Goal: Task Accomplishment & Management: Use online tool/utility

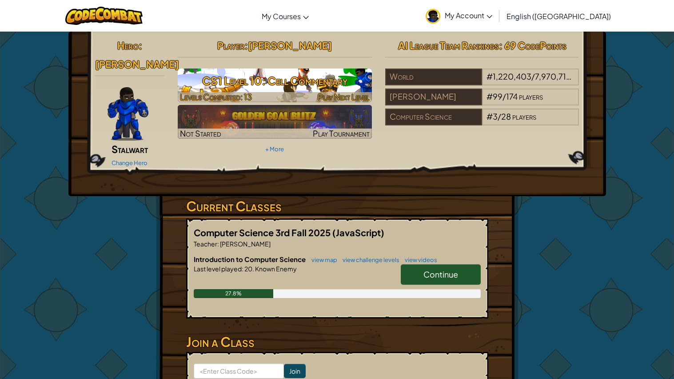
click at [285, 78] on h3 "CS1 Level 10: Cell Commentary" at bounding box center [275, 81] width 194 height 20
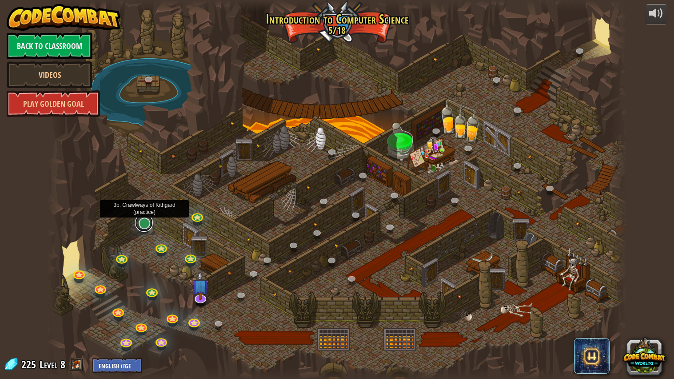
click at [144, 221] on link at bounding box center [144, 223] width 18 height 18
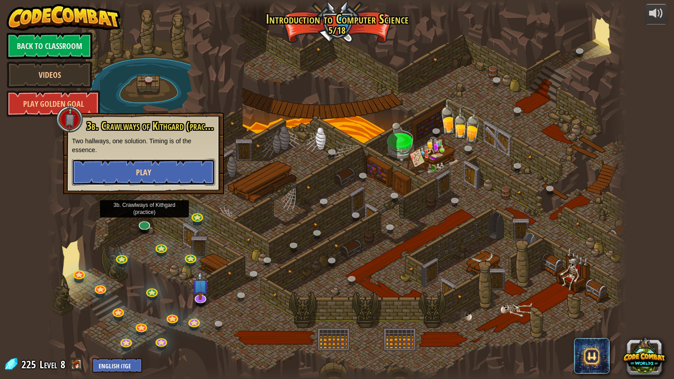
click at [127, 173] on button "Play" at bounding box center [143, 172] width 143 height 27
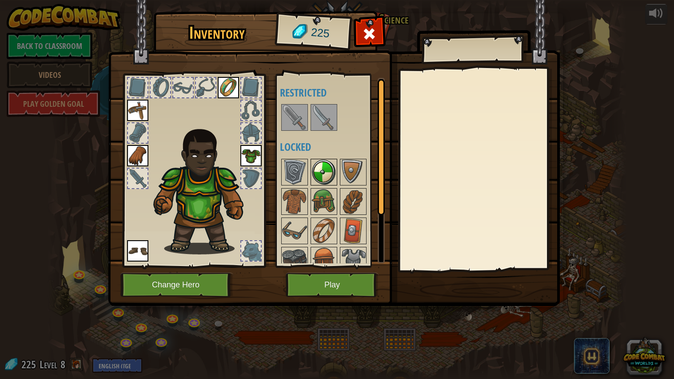
click at [327, 181] on img at bounding box center [323, 172] width 25 height 25
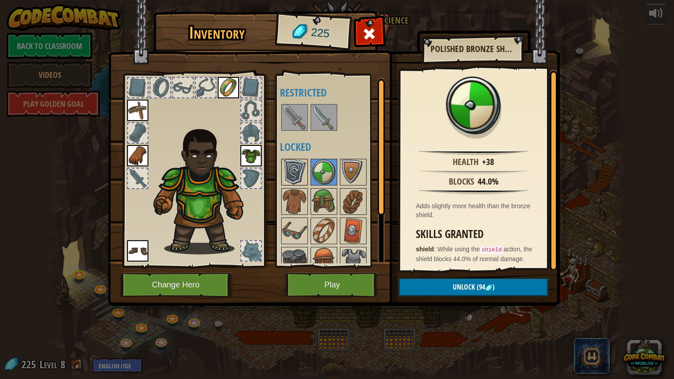
click at [289, 179] on img at bounding box center [294, 172] width 25 height 25
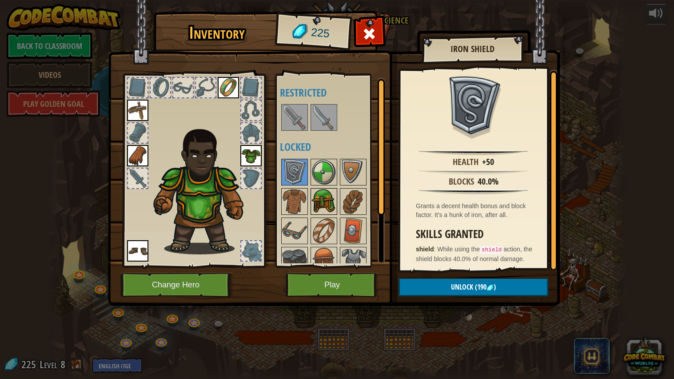
click at [325, 205] on img at bounding box center [323, 201] width 25 height 25
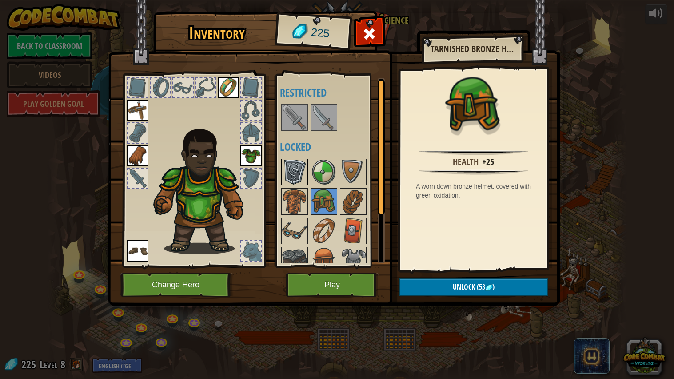
click at [292, 176] on img at bounding box center [294, 172] width 25 height 25
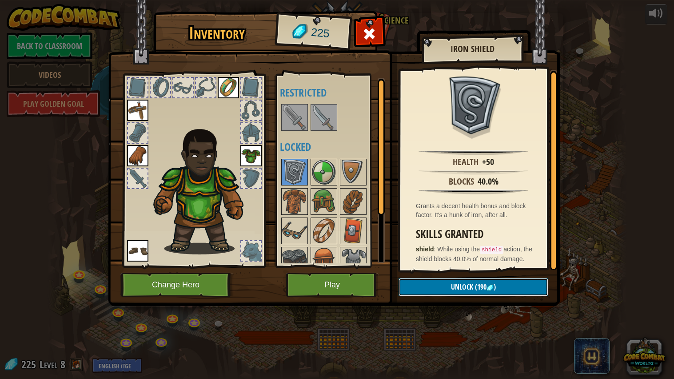
click at [494, 286] on span ")" at bounding box center [495, 287] width 2 height 10
click at [494, 287] on button "Confirm" at bounding box center [474, 287] width 150 height 18
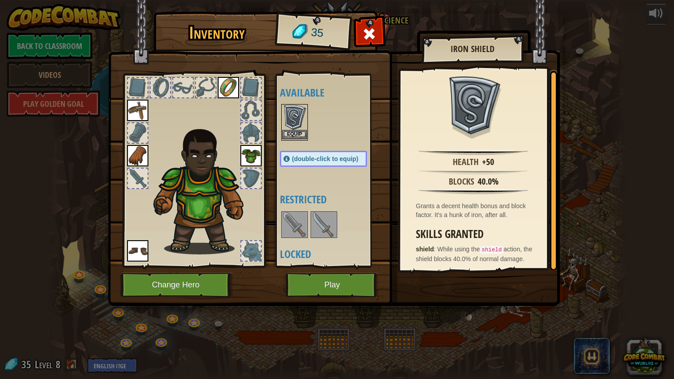
click at [298, 116] on img at bounding box center [294, 117] width 25 height 25
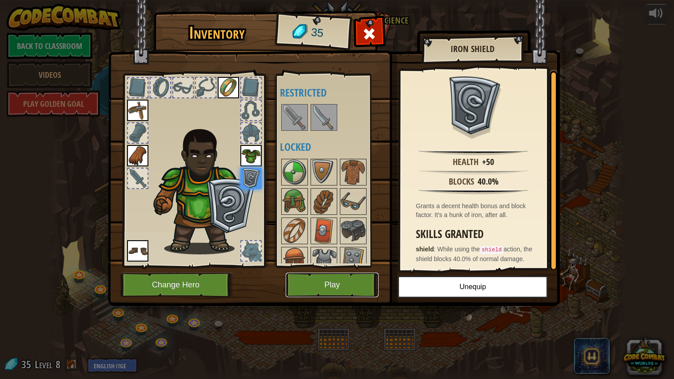
click at [326, 275] on button "Play" at bounding box center [332, 284] width 93 height 24
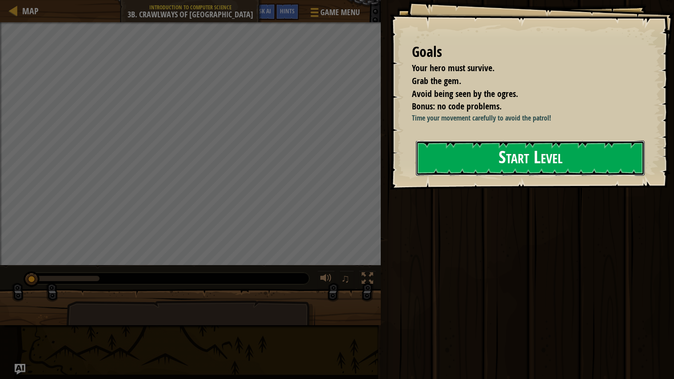
click at [505, 161] on button "Start Level" at bounding box center [530, 157] width 229 height 35
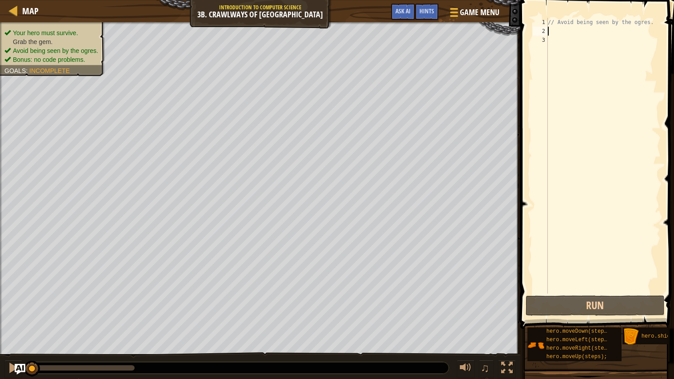
click at [560, 33] on div "// Avoid being seen by the ogres." at bounding box center [603, 164] width 115 height 293
type textarea "h"
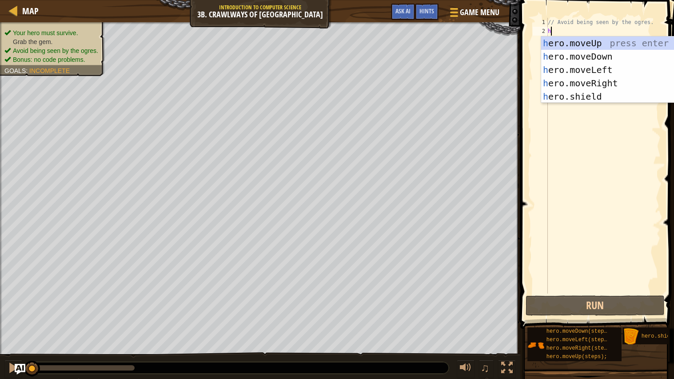
scroll to position [4, 0]
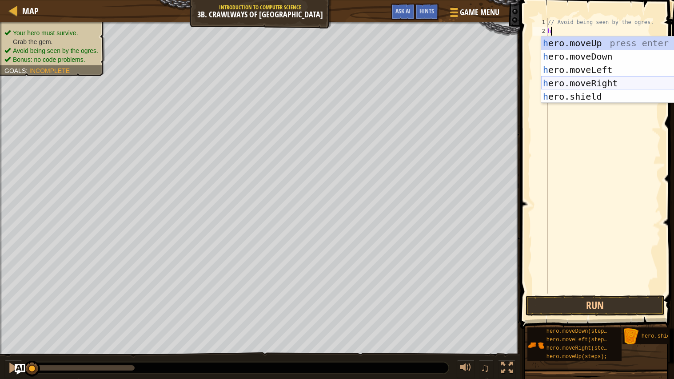
click at [617, 85] on div "h ero.moveUp press enter h ero.moveDown press enter h ero.moveLeft press enter …" at bounding box center [625, 82] width 168 height 93
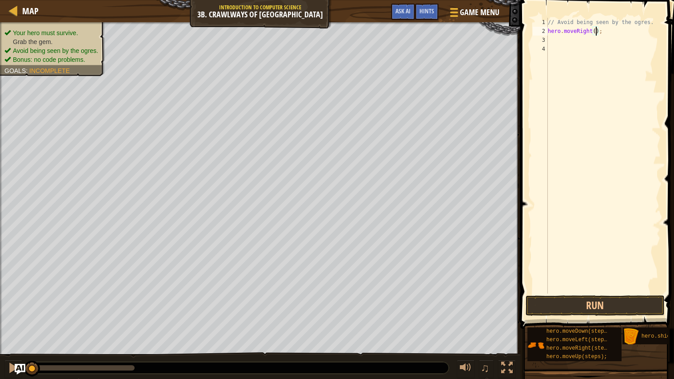
click at [596, 34] on div "// Avoid being seen by the ogres. hero . moveRight ( ) ;" at bounding box center [603, 164] width 115 height 293
click at [583, 301] on button "Run" at bounding box center [595, 305] width 139 height 20
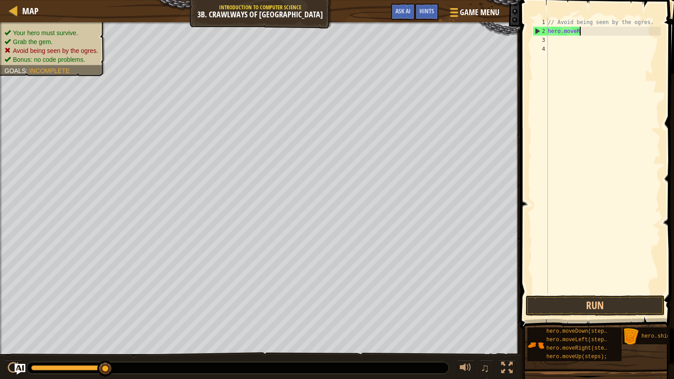
scroll to position [4, 1]
type textarea "h"
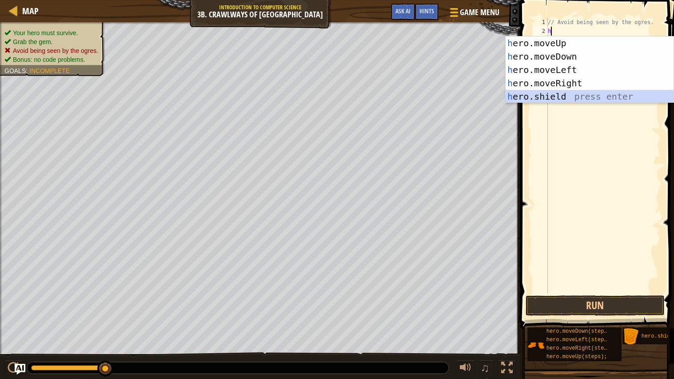
click at [571, 97] on div "h ero.moveUp press enter h ero.moveDown press enter h ero.moveLeft press enter …" at bounding box center [590, 82] width 168 height 93
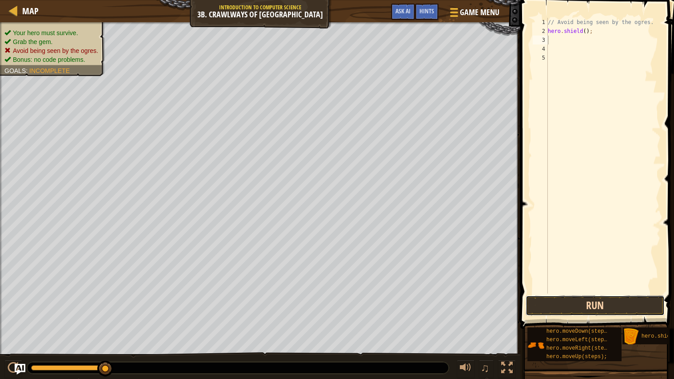
click at [550, 305] on button "Run" at bounding box center [595, 305] width 139 height 20
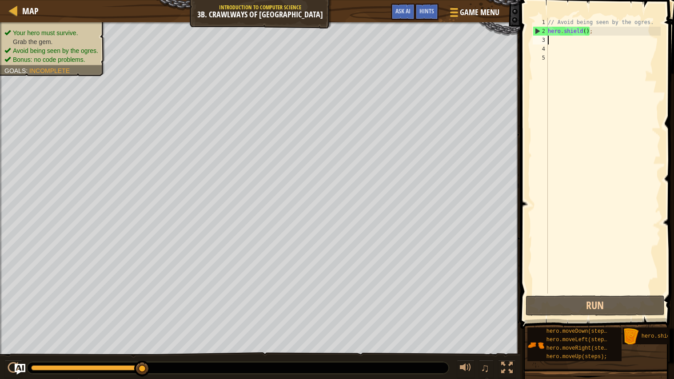
type textarea "h"
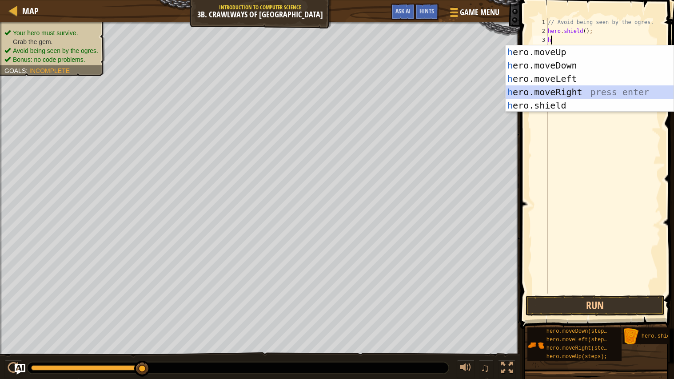
click at [568, 88] on div "h ero.moveUp press enter h ero.moveDown press enter h ero.moveLeft press enter …" at bounding box center [590, 91] width 168 height 93
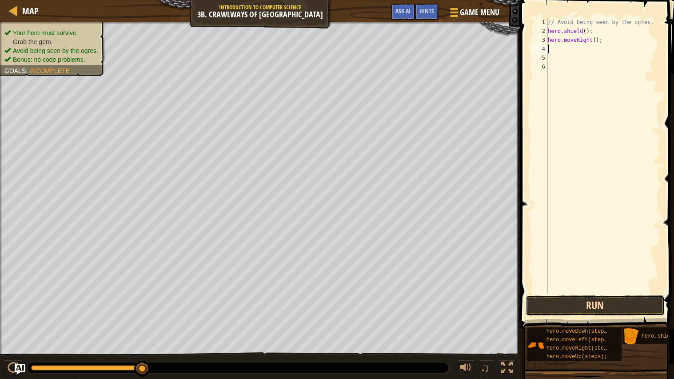
click at [551, 306] on button "Run" at bounding box center [595, 305] width 139 height 20
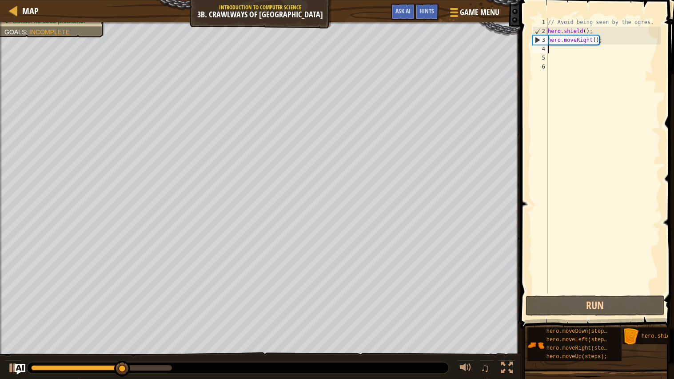
type textarea "h"
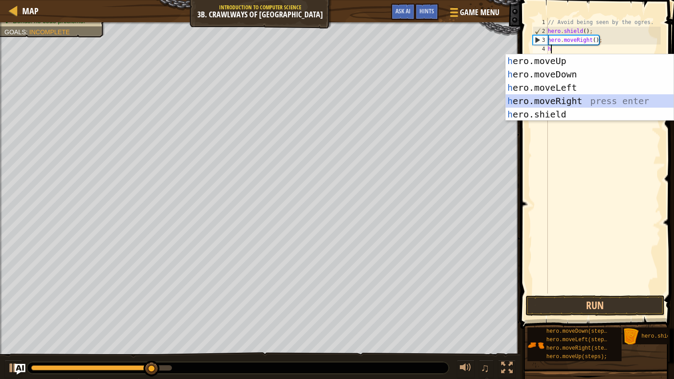
click at [573, 98] on div "h ero.moveUp press enter h ero.moveDown press enter h ero.moveLeft press enter …" at bounding box center [590, 100] width 168 height 93
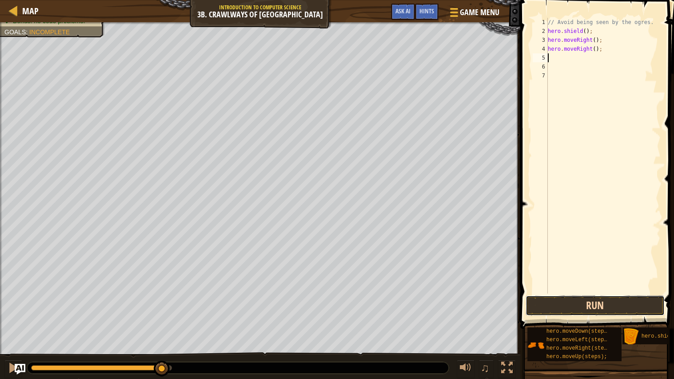
click at [555, 306] on button "Run" at bounding box center [595, 305] width 139 height 20
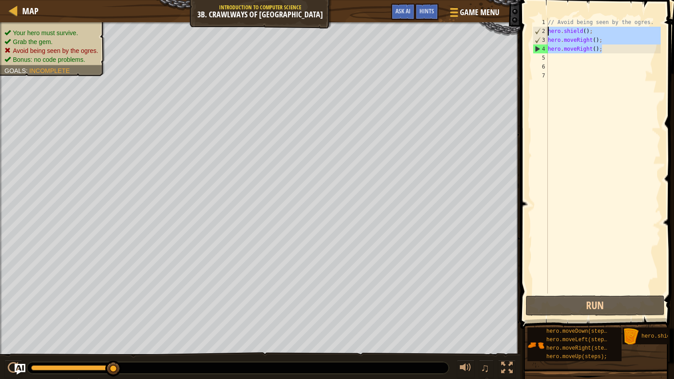
drag, startPoint x: 611, startPoint y: 49, endPoint x: 548, endPoint y: 32, distance: 65.3
click at [548, 32] on div "// Avoid being seen by the ogres. hero . shield ( ) ; hero . moveRight ( ) ; he…" at bounding box center [603, 164] width 115 height 293
type textarea "hero.shield(); hero.moveRight();"
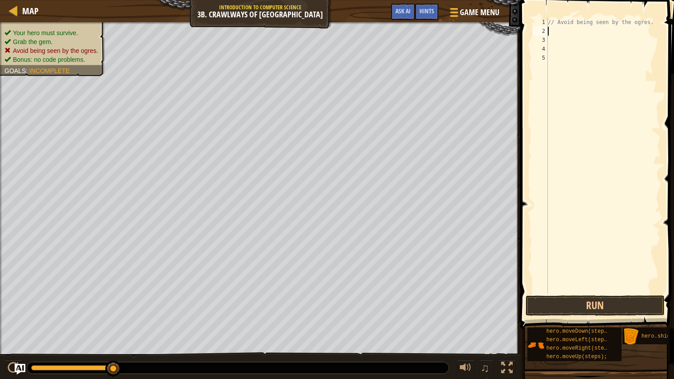
type textarea "h"
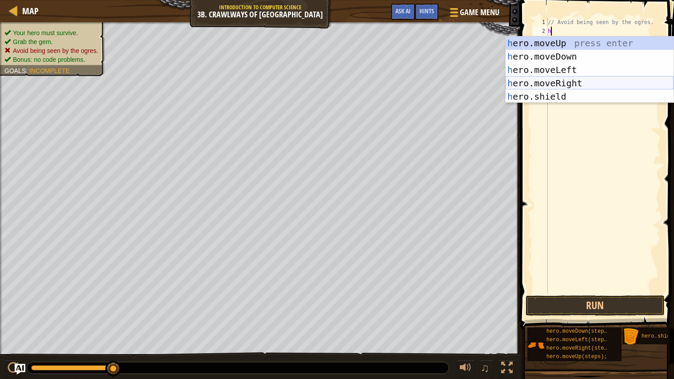
click at [594, 82] on div "h ero.moveUp press enter h ero.moveDown press enter h ero.moveLeft press enter …" at bounding box center [590, 82] width 168 height 93
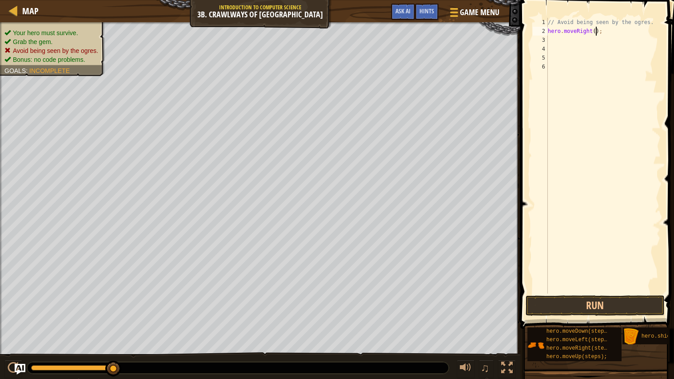
click at [595, 32] on div "// Avoid being seen by the ogres. hero . moveRight ( ) ;" at bounding box center [603, 164] width 115 height 293
type textarea "hero.moveRight(2);"
type textarea "h"
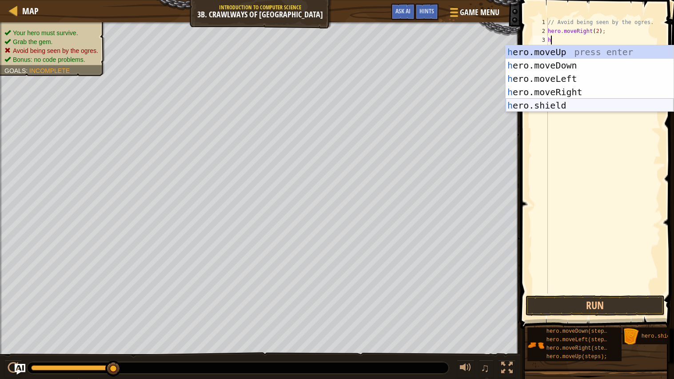
click at [623, 104] on div "h ero.moveUp press enter h ero.moveDown press enter h ero.moveLeft press enter …" at bounding box center [590, 91] width 168 height 93
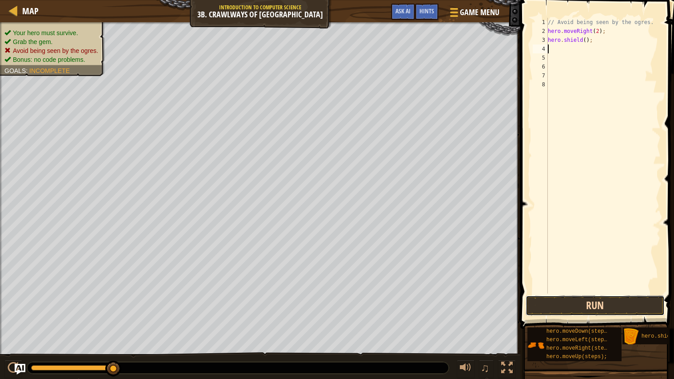
click at [567, 309] on button "Run" at bounding box center [595, 305] width 139 height 20
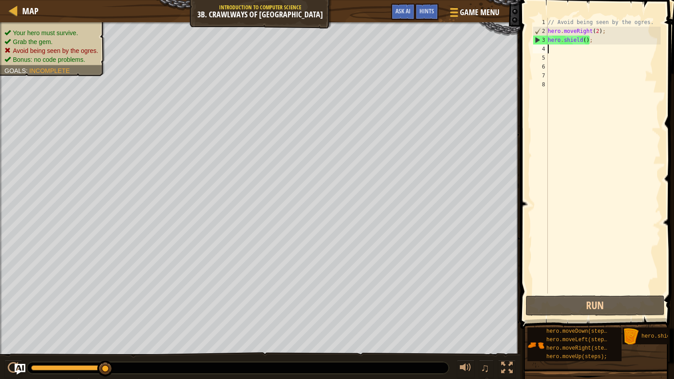
click at [601, 44] on div "// Avoid being seen by the ogres. hero . moveRight ( 2 ) ; hero . shield ( ) ;" at bounding box center [603, 164] width 115 height 293
click at [607, 32] on div "// Avoid being seen by the ogres. hero . moveRight ( 2 ) ; hero . shield ( ) ;" at bounding box center [603, 164] width 115 height 293
type textarea "h"
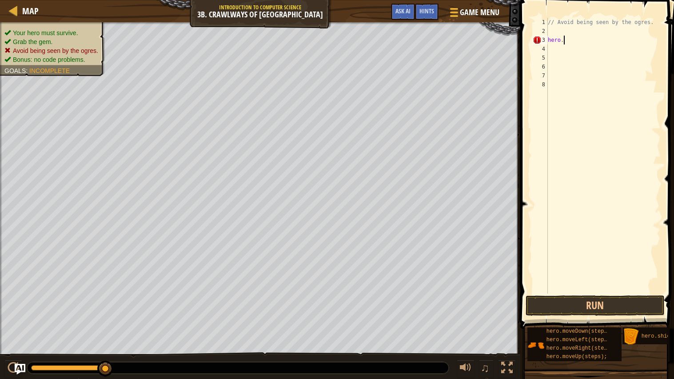
type textarea "h"
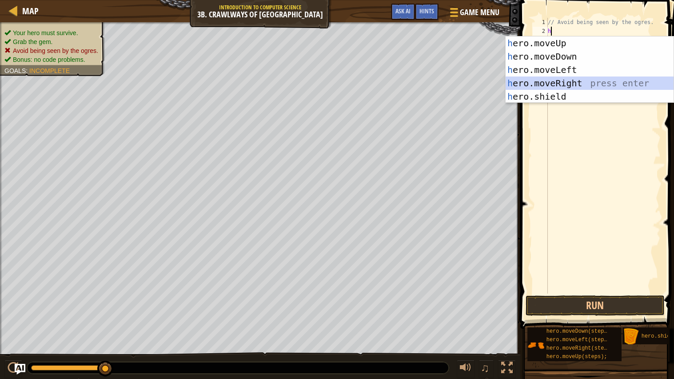
click at [609, 82] on div "h ero.moveUp press enter h ero.moveDown press enter h ero.moveLeft press enter …" at bounding box center [590, 82] width 168 height 93
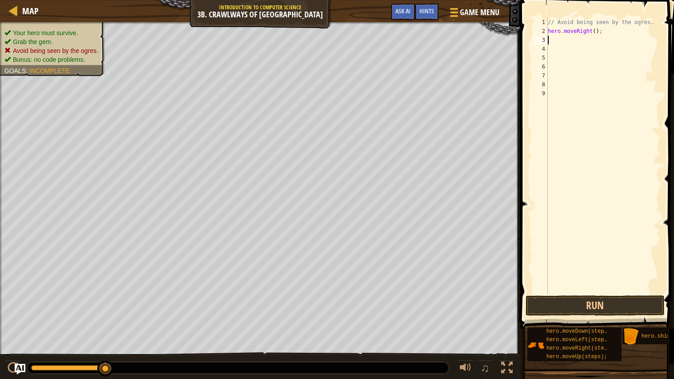
type textarea "h"
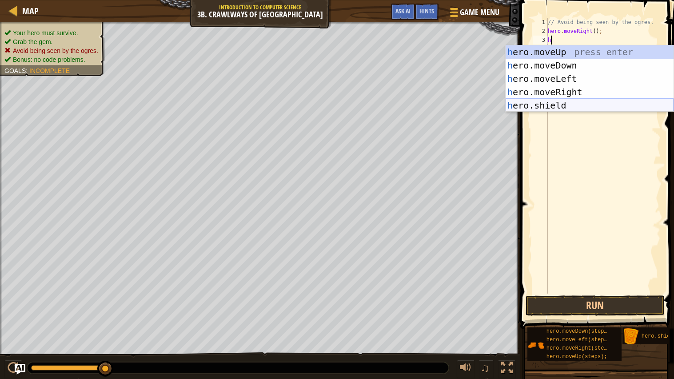
click at [582, 108] on div "h ero.moveUp press enter h ero.moveDown press enter h ero.moveLeft press enter …" at bounding box center [590, 91] width 168 height 93
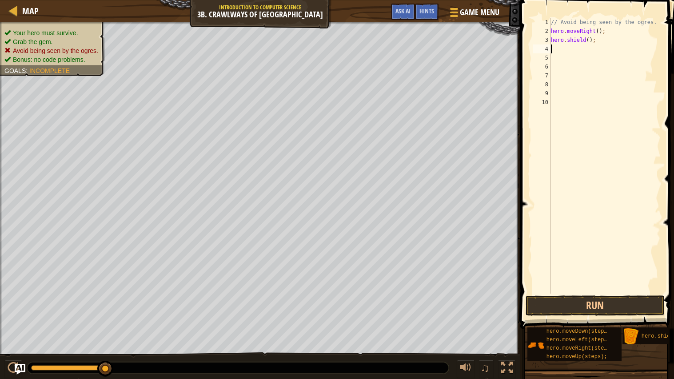
type textarea "h"
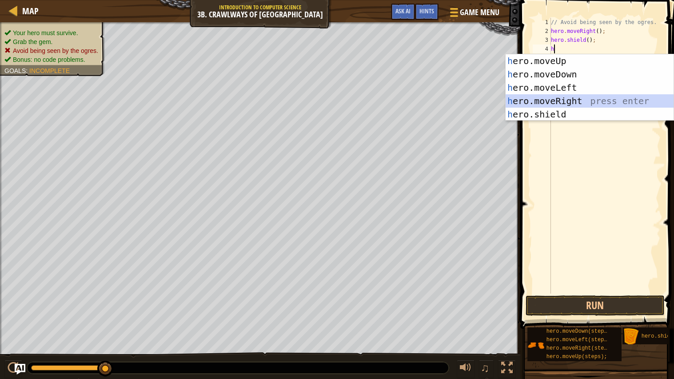
click at [578, 105] on div "h ero.moveUp press enter h ero.moveDown press enter h ero.moveLeft press enter …" at bounding box center [590, 100] width 168 height 93
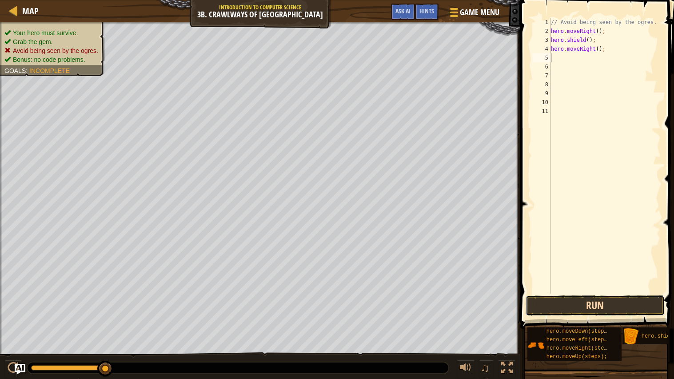
click at [607, 304] on button "Run" at bounding box center [595, 305] width 139 height 20
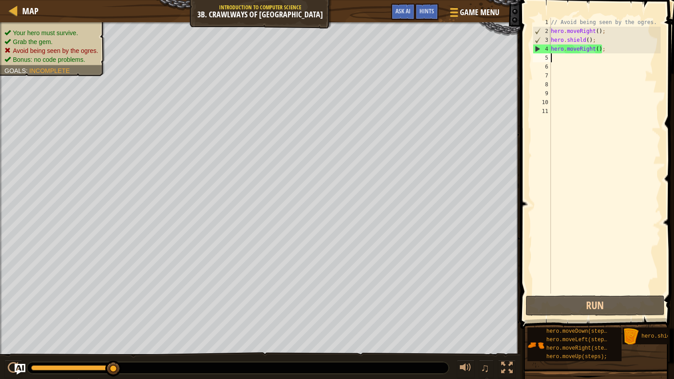
click at [611, 47] on div "// Avoid being seen by the ogres. hero . moveRight ( ) ; hero . shield ( ) ; he…" at bounding box center [605, 164] width 112 height 293
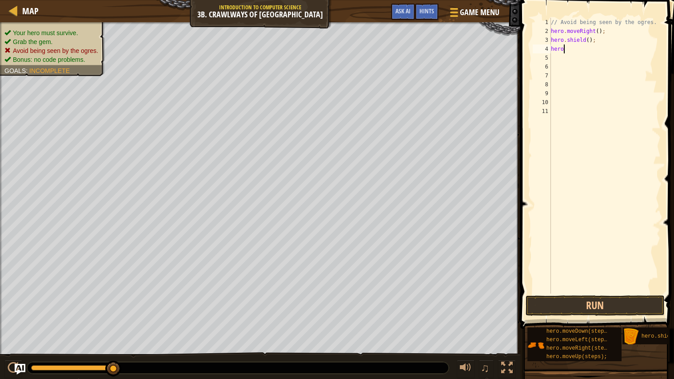
type textarea "hero."
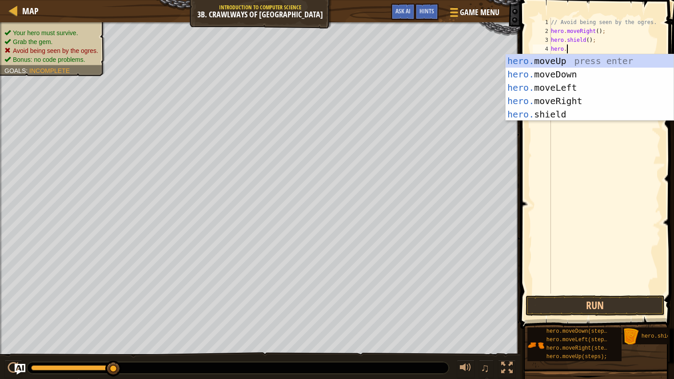
scroll to position [4, 0]
click at [607, 114] on div "hero. moveUp press enter hero. moveDown press enter hero. moveLeft press enter …" at bounding box center [590, 100] width 168 height 93
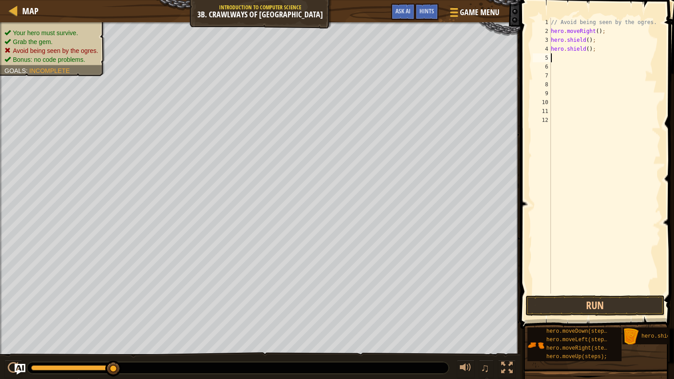
scroll to position [4, 0]
type textarea "h"
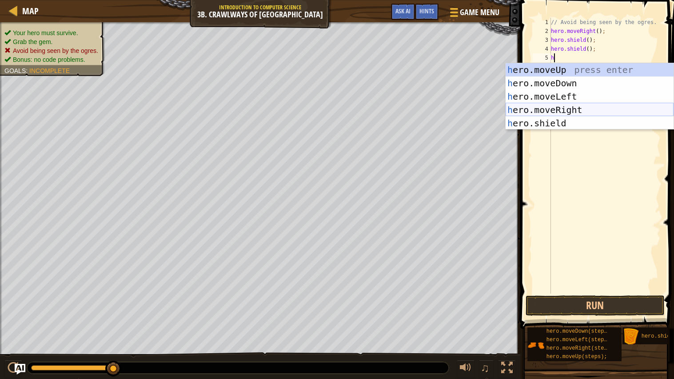
click at [581, 109] on div "h ero.moveUp press enter h ero.moveDown press enter h ero.moveLeft press enter …" at bounding box center [590, 109] width 168 height 93
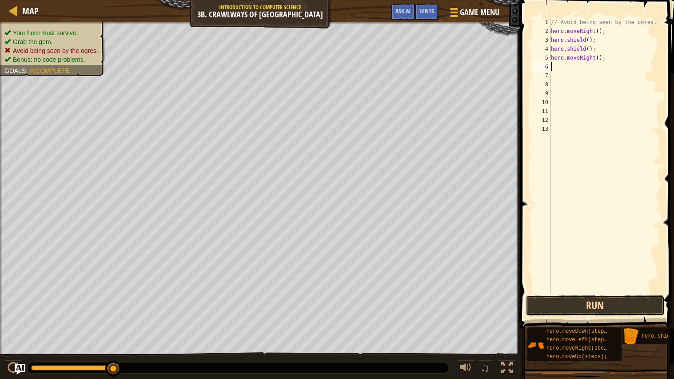
click at [575, 302] on button "Run" at bounding box center [595, 305] width 139 height 20
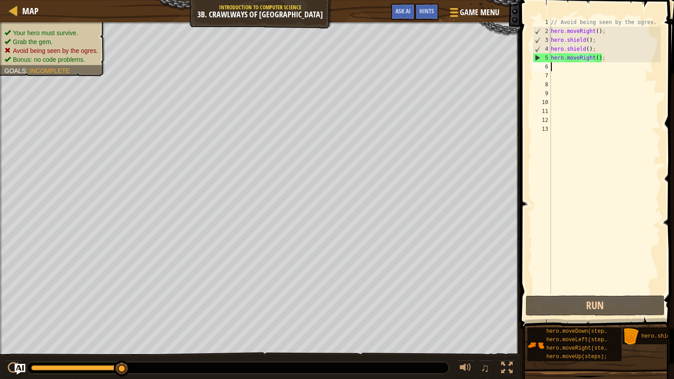
click at [611, 60] on div "// Avoid being seen by the ogres. hero . moveRight ( ) ; hero . shield ( ) ; he…" at bounding box center [605, 164] width 112 height 293
type textarea "h"
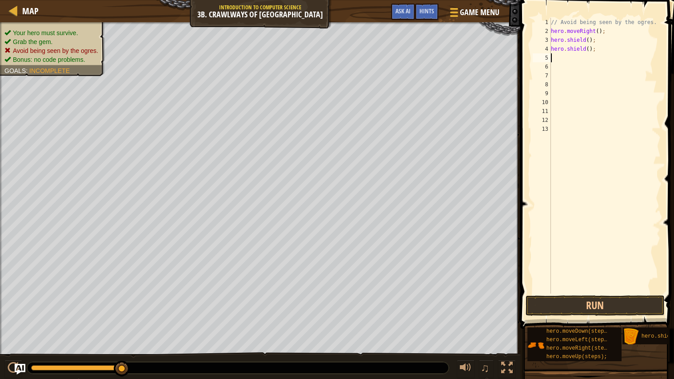
click at [599, 50] on div "// Avoid being seen by the ogres. hero . moveRight ( ) ; hero . shield ( ) ; he…" at bounding box center [605, 164] width 112 height 293
type textarea "h"
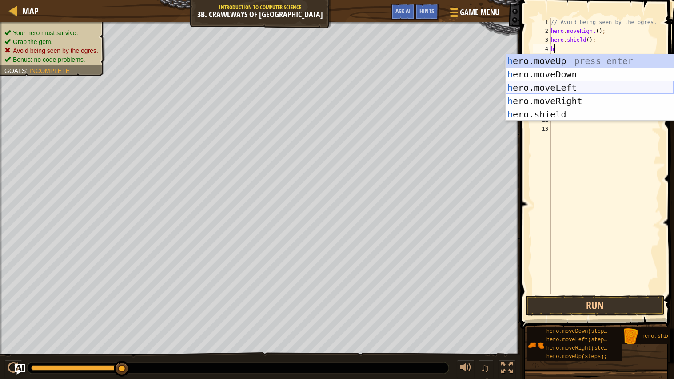
click at [615, 84] on div "h ero.moveUp press enter h ero.moveDown press enter h ero.moveLeft press enter …" at bounding box center [590, 100] width 168 height 93
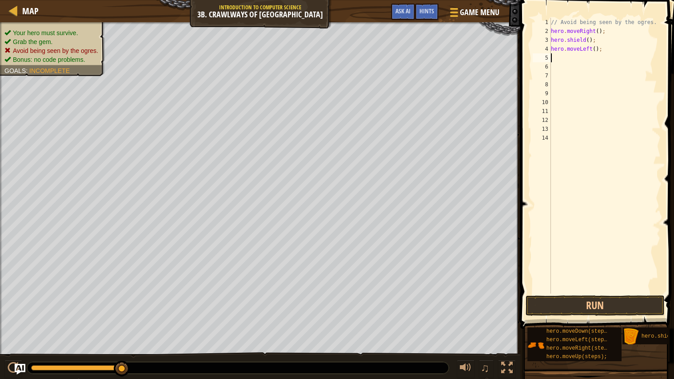
type textarea "h"
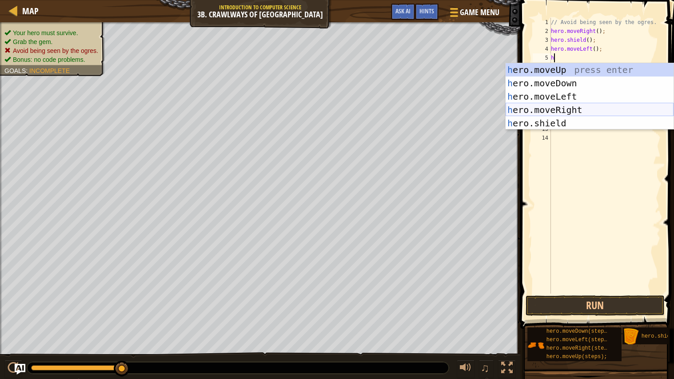
click at [587, 107] on div "h ero.moveUp press enter h ero.moveDown press enter h ero.moveLeft press enter …" at bounding box center [590, 109] width 168 height 93
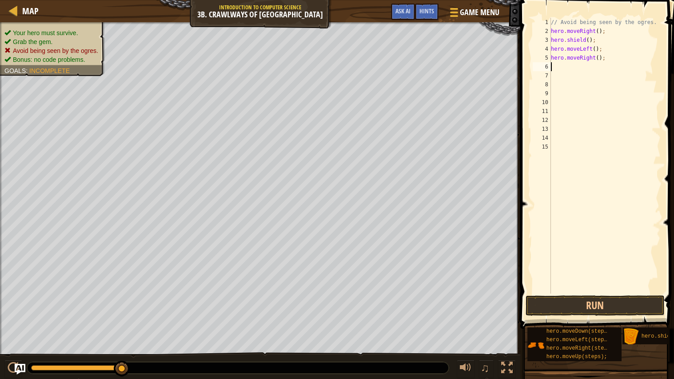
type textarea "h"
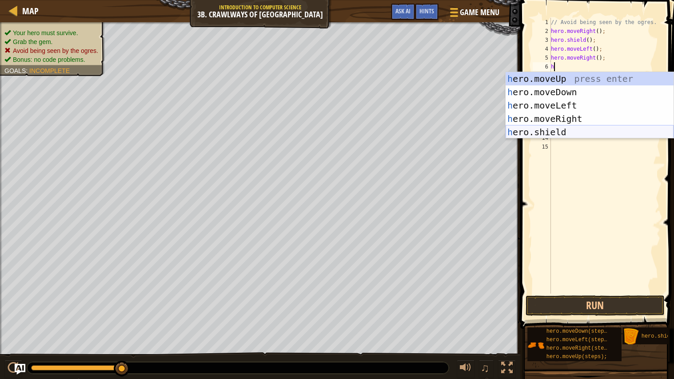
click at [574, 129] on div "h ero.moveUp press enter h ero.moveDown press enter h ero.moveLeft press enter …" at bounding box center [590, 118] width 168 height 93
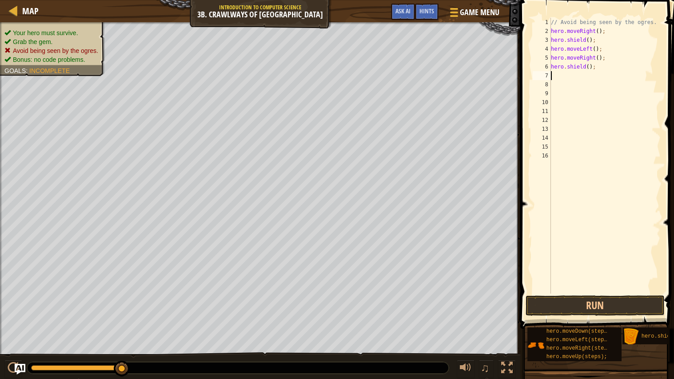
type textarea "h"
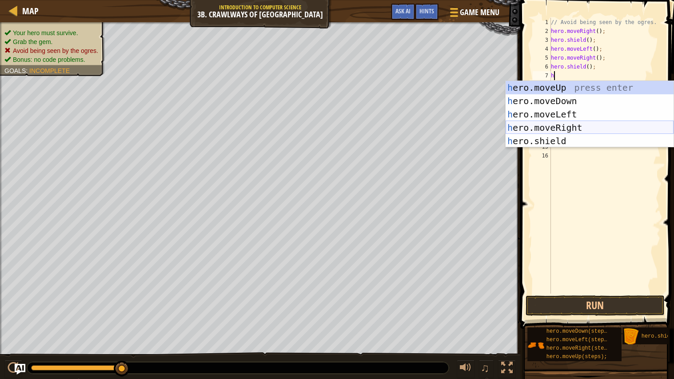
click at [575, 127] on div "h ero.moveUp press enter h ero.moveDown press enter h ero.moveLeft press enter …" at bounding box center [590, 127] width 168 height 93
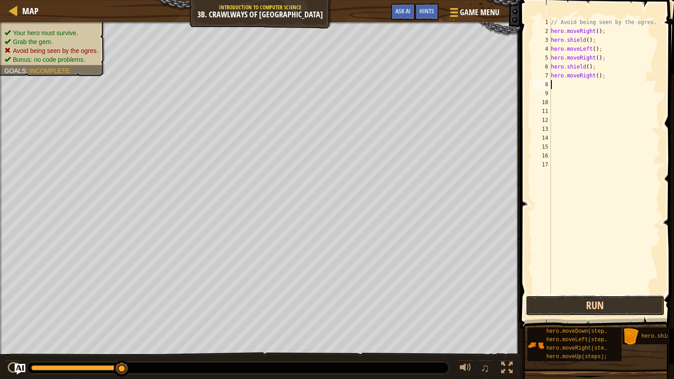
click at [606, 299] on button "Run" at bounding box center [595, 305] width 139 height 20
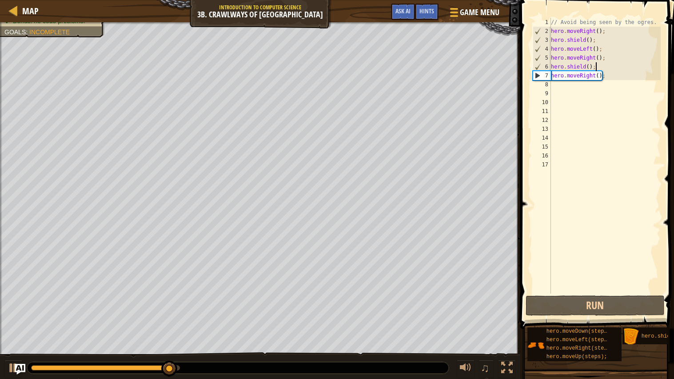
click at [611, 65] on div "// Avoid being seen by the ogres. hero . moveRight ( ) ; hero . shield ( ) ; he…" at bounding box center [605, 164] width 112 height 293
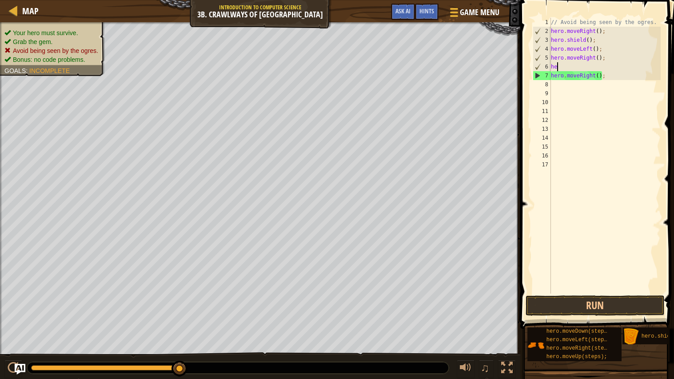
type textarea "h"
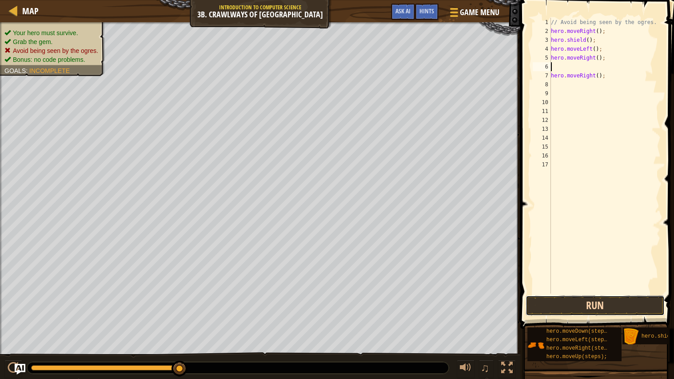
click at [615, 305] on button "Run" at bounding box center [595, 305] width 139 height 20
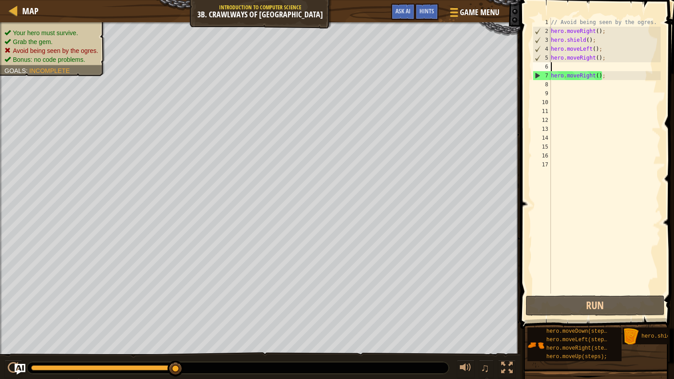
type textarea "h"
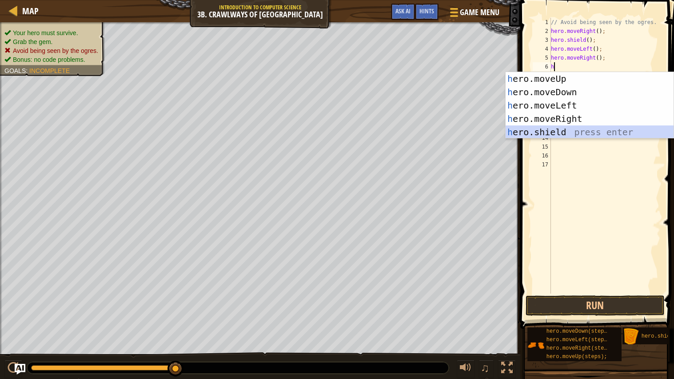
click at [535, 132] on div "h ero.moveUp press enter h ero.moveDown press enter h ero.moveLeft press enter …" at bounding box center [590, 118] width 168 height 93
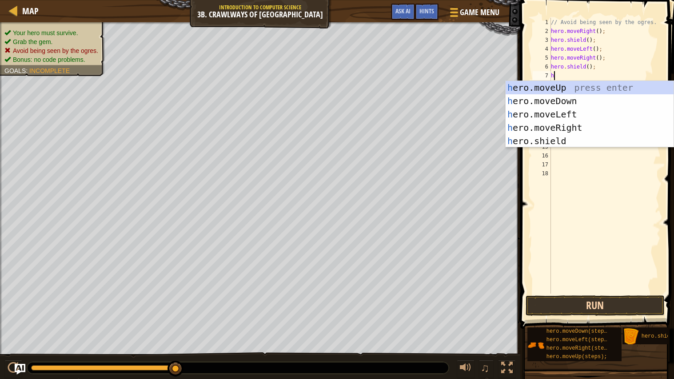
type textarea "h"
click at [579, 309] on button "Run" at bounding box center [595, 305] width 139 height 20
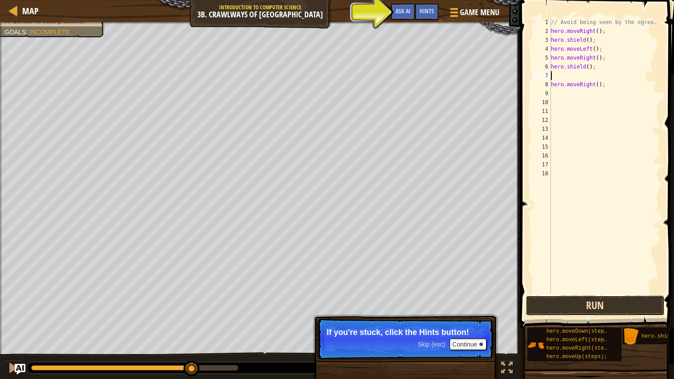
click at [584, 299] on button "Run" at bounding box center [595, 305] width 139 height 20
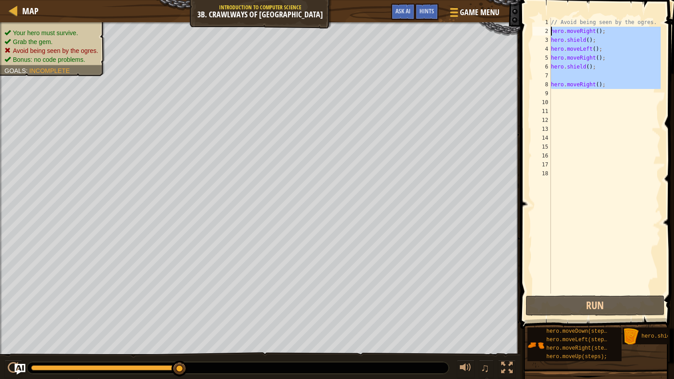
drag, startPoint x: 612, startPoint y: 94, endPoint x: 519, endPoint y: 30, distance: 113.1
click at [519, 30] on div "1 2 3 4 5 6 7 8 9 10 11 12 13 14 15 16 17 18 // Avoid being seen by the ogres. …" at bounding box center [596, 181] width 156 height 355
type textarea "hero.moveRight(); hero.shield();"
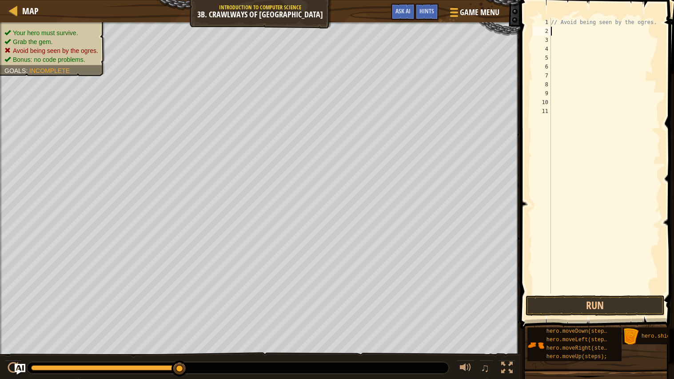
type textarea "h"
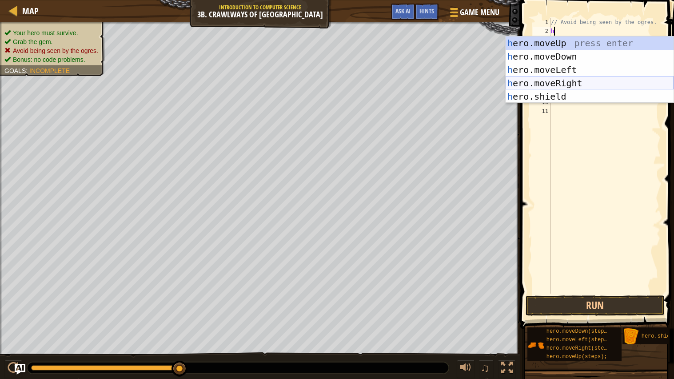
click at [557, 80] on div "h ero.moveUp press enter h ero.moveDown press enter h ero.moveLeft press enter …" at bounding box center [590, 82] width 168 height 93
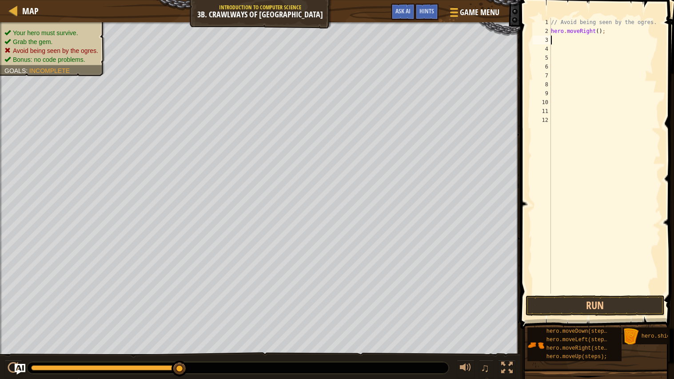
type textarea "h"
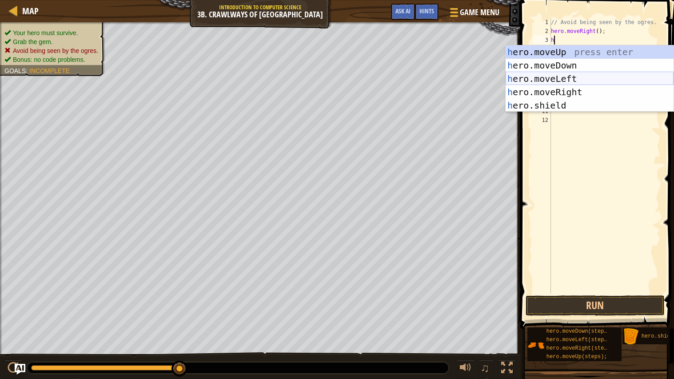
click at [555, 77] on div "h ero.moveUp press enter h ero.moveDown press enter h ero.moveLeft press enter …" at bounding box center [590, 91] width 168 height 93
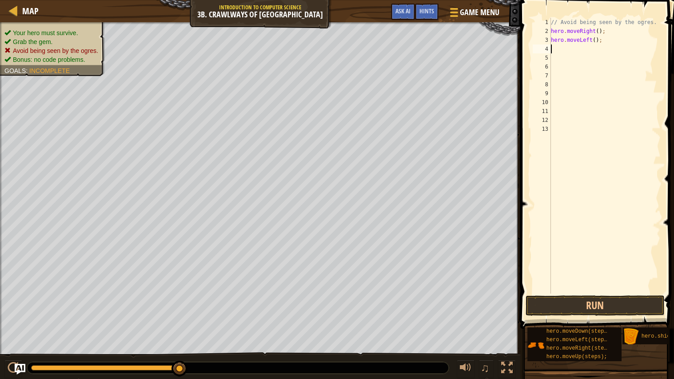
type textarea "h"
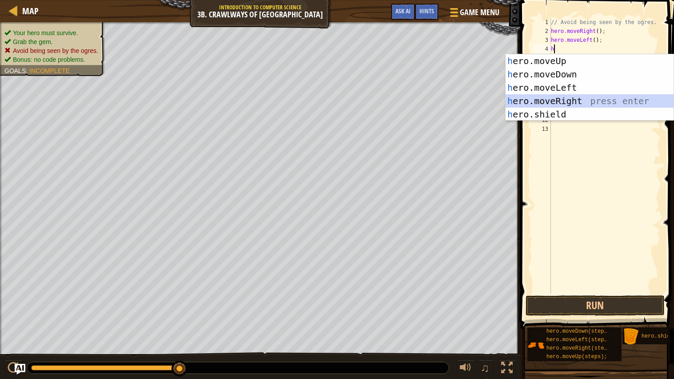
click at [570, 100] on div "h ero.moveUp press enter h ero.moveDown press enter h ero.moveLeft press enter …" at bounding box center [590, 100] width 168 height 93
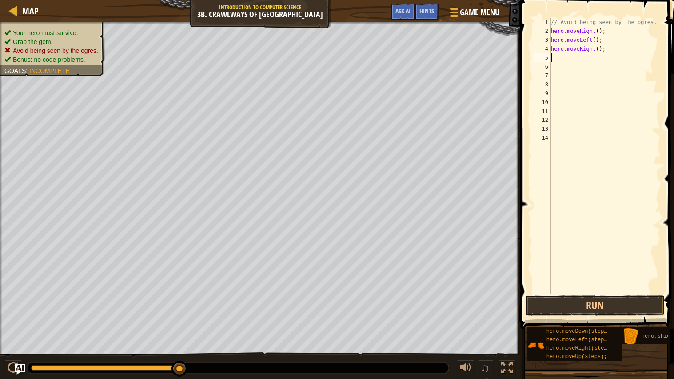
type textarea "h"
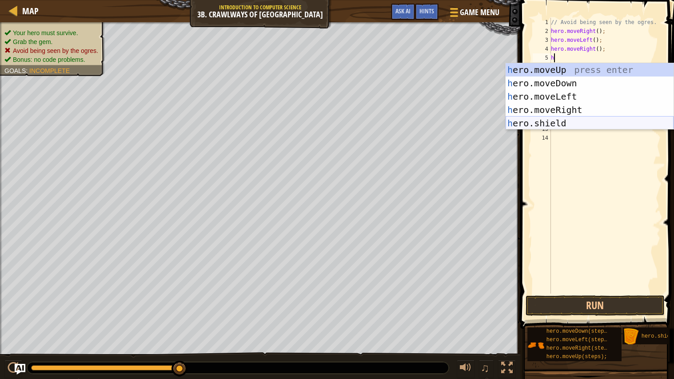
click at [577, 119] on div "h ero.moveUp press enter h ero.moveDown press enter h ero.moveLeft press enter …" at bounding box center [590, 109] width 168 height 93
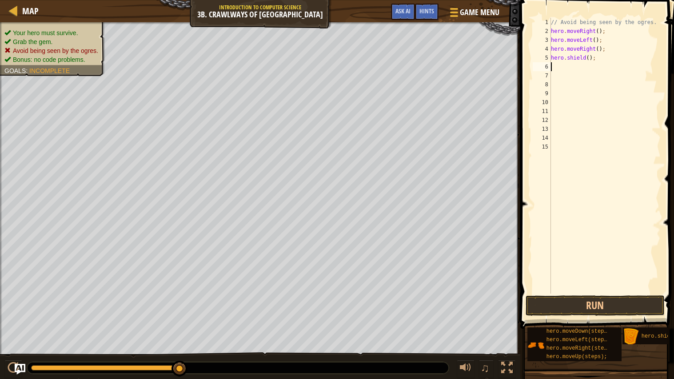
type textarea "h"
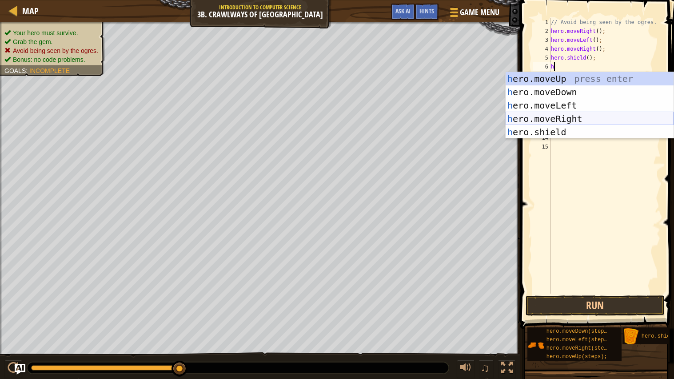
click at [571, 115] on div "h ero.moveUp press enter h ero.moveDown press enter h ero.moveLeft press enter …" at bounding box center [590, 118] width 168 height 93
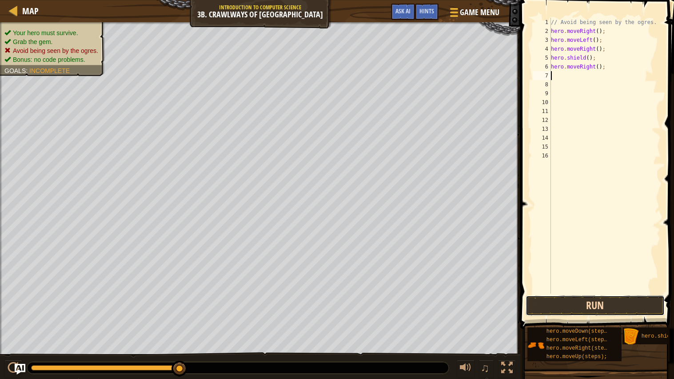
click at [579, 306] on button "Run" at bounding box center [595, 305] width 139 height 20
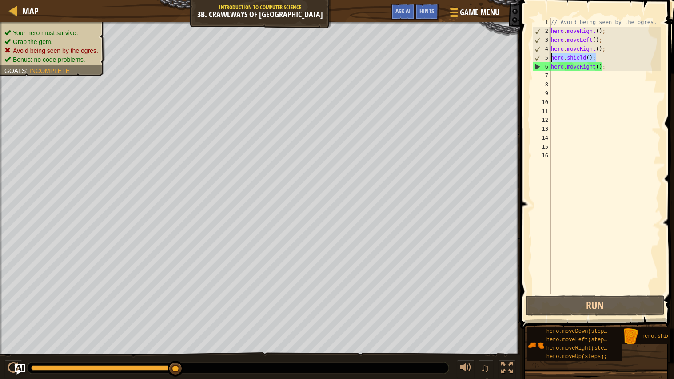
drag, startPoint x: 598, startPoint y: 58, endPoint x: 551, endPoint y: 56, distance: 46.7
click at [551, 56] on div "// Avoid being seen by the ogres. hero . moveRight ( ) ; hero . moveLeft ( ) ; …" at bounding box center [605, 164] width 112 height 293
type textarea "hero.shield();"
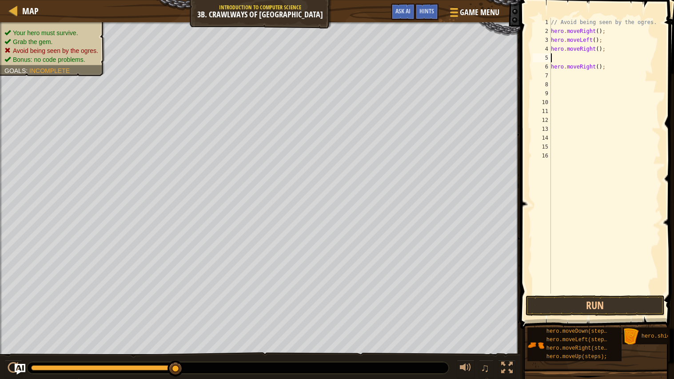
click at [598, 67] on div "// Avoid being seen by the ogres. hero . moveRight ( ) ; hero . moveLeft ( ) ; …" at bounding box center [605, 164] width 112 height 293
click at [608, 298] on button "Run" at bounding box center [595, 305] width 139 height 20
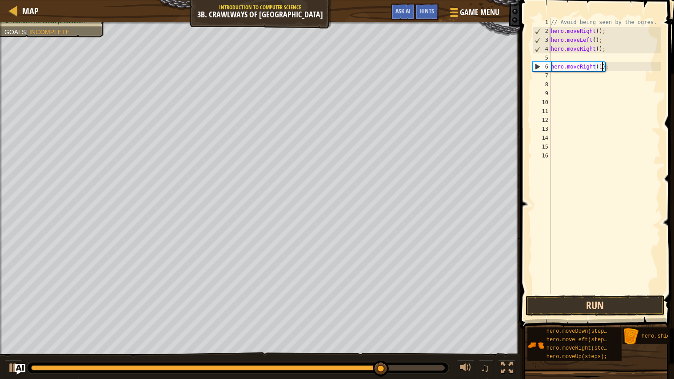
type textarea "hero.moveRight(1);"
click at [599, 309] on button "Run" at bounding box center [595, 305] width 139 height 20
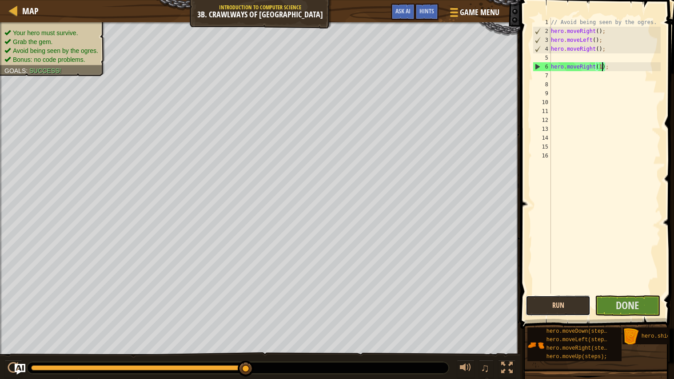
click at [574, 307] on button "Run" at bounding box center [558, 305] width 65 height 20
click at [620, 301] on span "Done" at bounding box center [627, 305] width 23 height 14
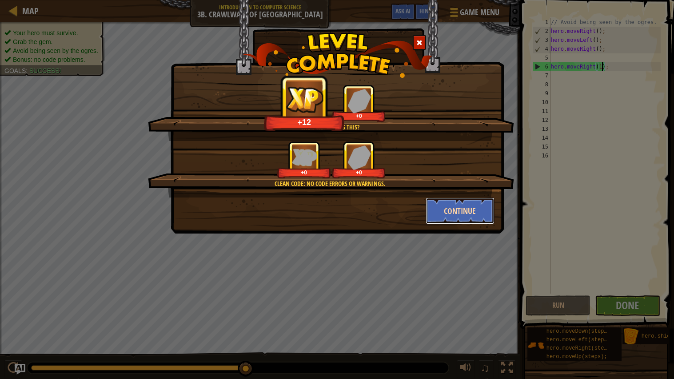
click at [445, 215] on button "Continue" at bounding box center [460, 210] width 69 height 27
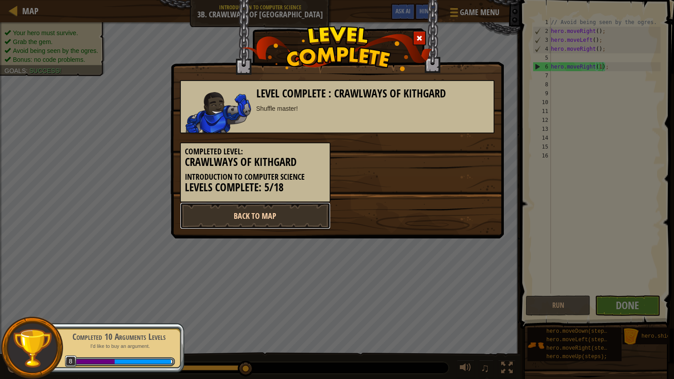
click at [312, 210] on link "Back to Map" at bounding box center [255, 215] width 151 height 27
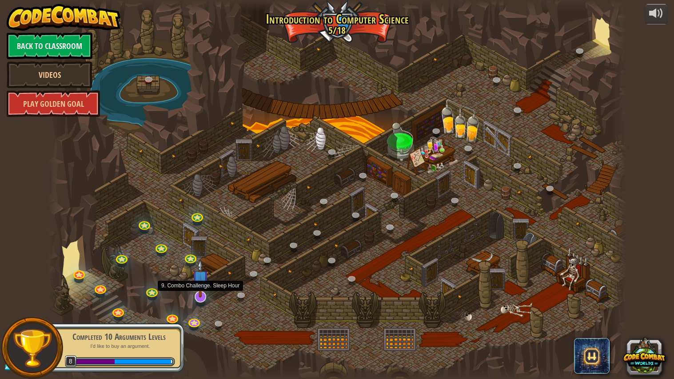
click at [200, 297] on img at bounding box center [200, 278] width 17 height 38
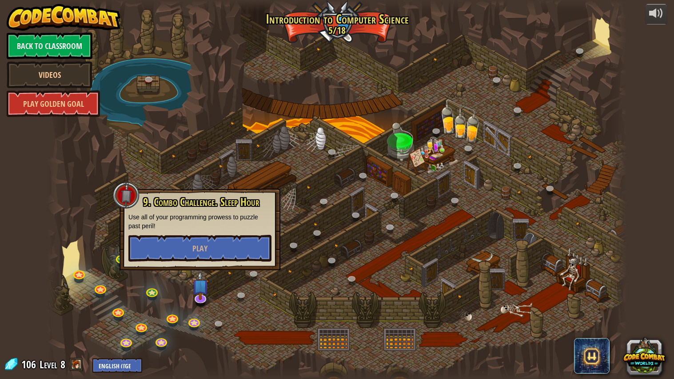
click at [224, 261] on div "9. Combo Challenge. Sleep Hour Use all of your programming prowess to puzzle pa…" at bounding box center [200, 229] width 161 height 82
click at [239, 252] on button "Play" at bounding box center [199, 248] width 143 height 27
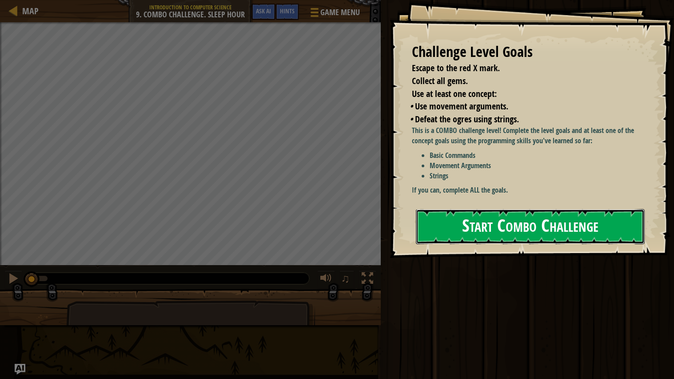
click at [471, 209] on button "Start Combo Challenge" at bounding box center [530, 226] width 229 height 35
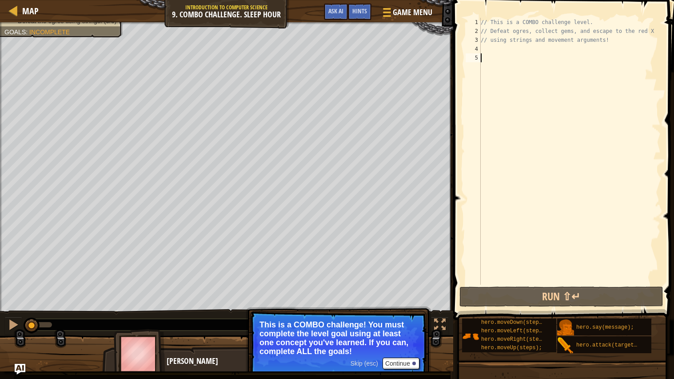
click at [512, 50] on div "// This is a COMBO challenge level. // Defeat ogres, collect gems, and escape t…" at bounding box center [570, 160] width 182 height 284
type textarea "h"
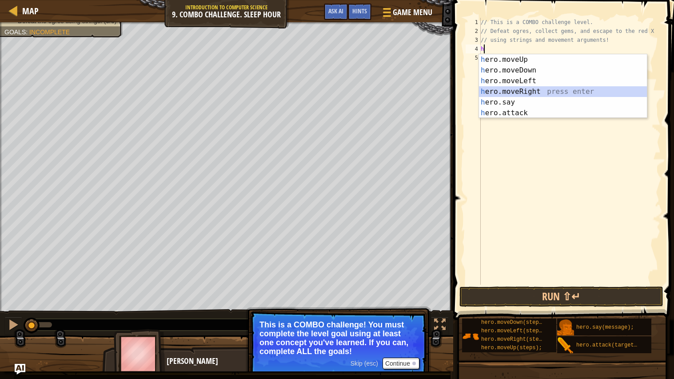
click at [542, 92] on div "h ero.moveUp press enter h ero.moveDown press enter h ero.moveLeft press enter …" at bounding box center [563, 96] width 168 height 85
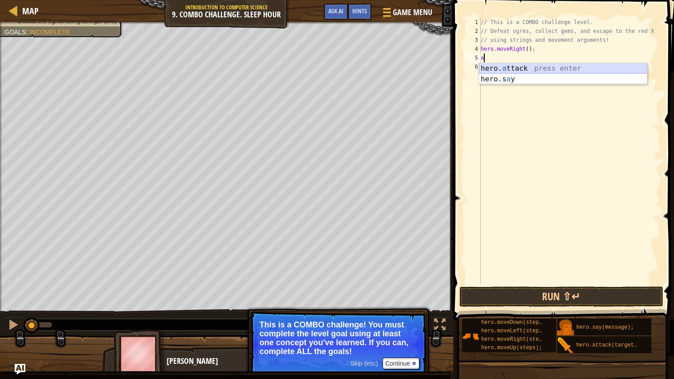
click at [535, 67] on div "hero. a ttack press enter hero.s a y press enter" at bounding box center [563, 84] width 168 height 43
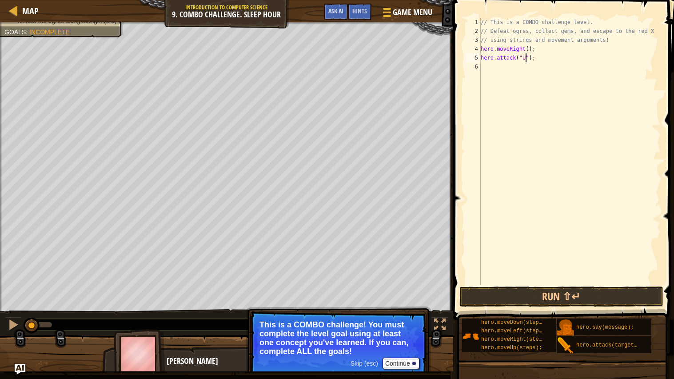
scroll to position [4, 4]
type textarea "hero.attack("Ursa");"
click at [504, 67] on div "// This is a COMBO challenge level. // Defeat ogres, collect gems, and escape t…" at bounding box center [570, 160] width 182 height 284
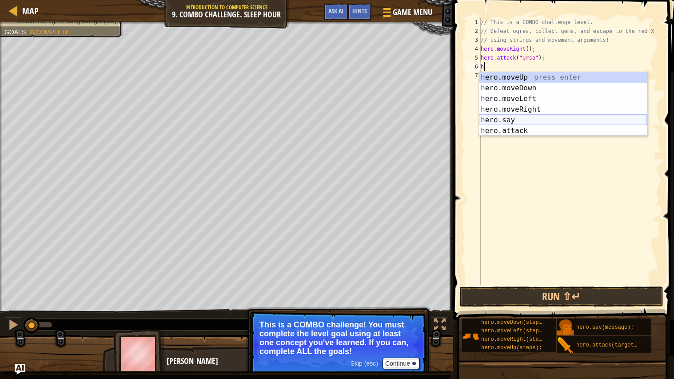
click at [528, 124] on div "h ero.moveUp press enter h ero.moveDown press enter h ero.moveLeft press enter …" at bounding box center [563, 114] width 168 height 85
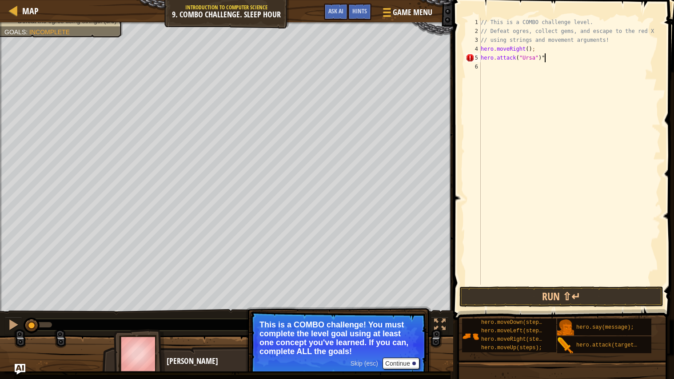
type textarea "hero.attack("Ursa")"
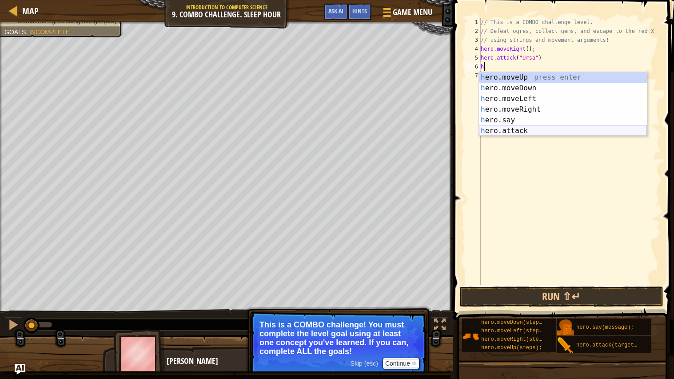
click at [521, 131] on div "h ero.moveUp press enter h ero.moveDown press enter h ero.moveLeft press enter …" at bounding box center [563, 114] width 168 height 85
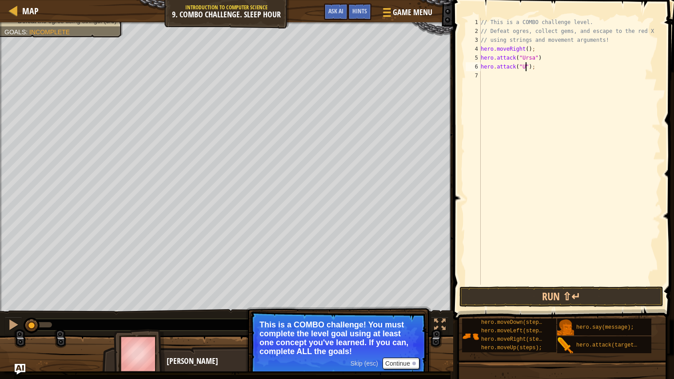
scroll to position [4, 4]
type textarea "hero.attack("Ursa");"
click at [495, 76] on div "// This is a COMBO challenge level. // Defeat ogres, collect gems, and escape t…" at bounding box center [570, 160] width 182 height 284
type textarea "h"
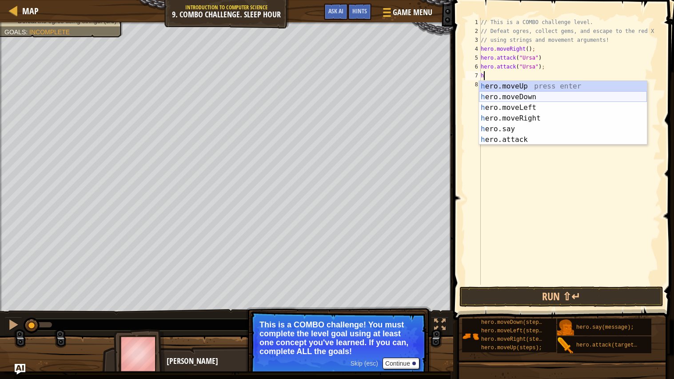
click at [503, 93] on div "h ero.moveUp press enter h ero.moveDown press enter h ero.moveLeft press enter …" at bounding box center [563, 123] width 168 height 85
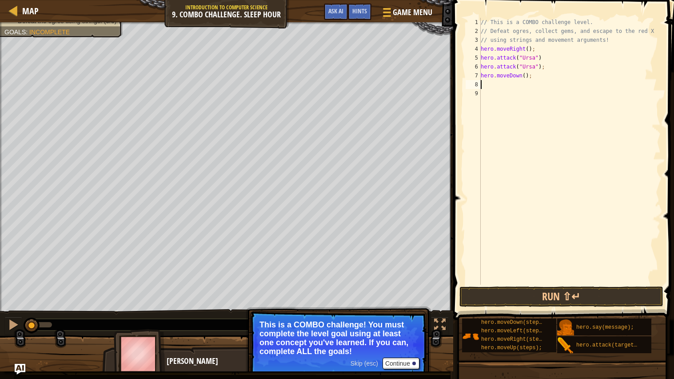
type textarea "h"
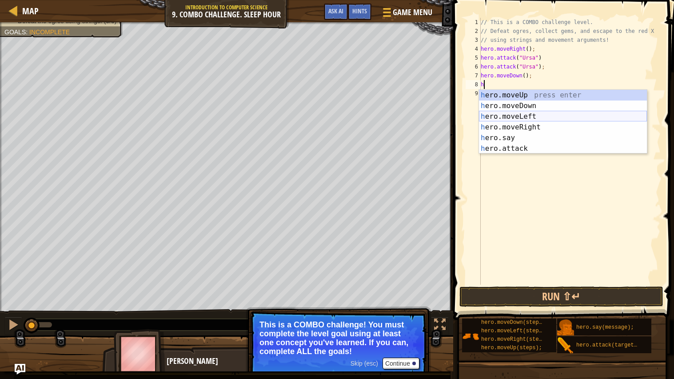
click at [512, 118] on div "h ero.moveUp press enter h ero.moveDown press enter h ero.moveLeft press enter …" at bounding box center [563, 132] width 168 height 85
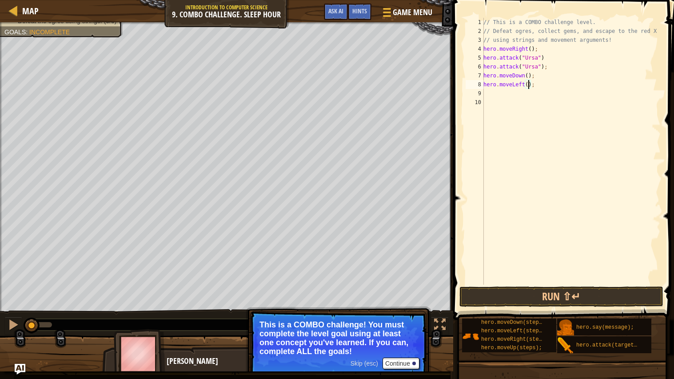
click at [528, 85] on div "// This is a COMBO challenge level. // Defeat ogres, collect gems, and escape t…" at bounding box center [571, 160] width 179 height 284
type textarea "hero.moveLeft(2);"
click at [500, 95] on div "// This is a COMBO challenge level. // Defeat ogres, collect gems, and escape t…" at bounding box center [571, 160] width 179 height 284
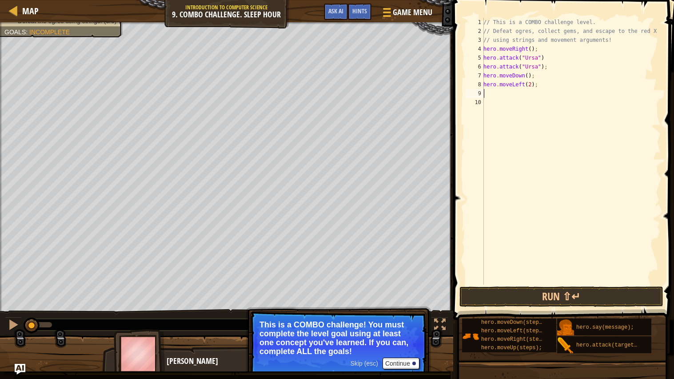
click at [500, 95] on div "// This is a COMBO challenge level. // Defeat ogres, collect gems, and escape t…" at bounding box center [571, 160] width 179 height 284
click at [499, 95] on div "// This is a COMBO challenge level. // Defeat ogres, collect gems, and escape t…" at bounding box center [571, 160] width 179 height 284
click at [398, 365] on button "Continue" at bounding box center [401, 363] width 37 height 12
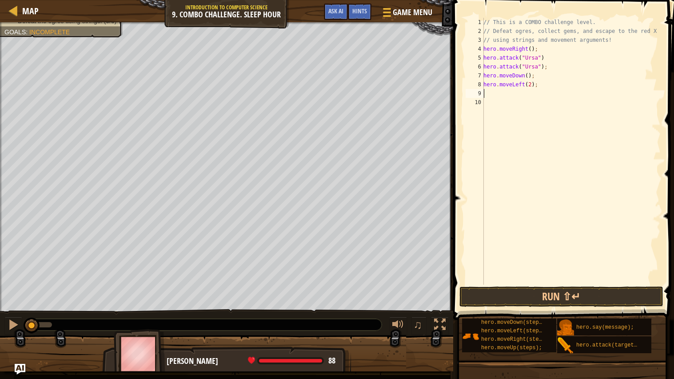
click at [497, 90] on div "// This is a COMBO challenge level. // Defeat ogres, collect gems, and escape t…" at bounding box center [571, 160] width 179 height 284
click at [495, 92] on div "// This is a COMBO challenge level. // Defeat ogres, collect gems, and escape t…" at bounding box center [571, 160] width 179 height 284
click at [491, 92] on div "// This is a COMBO challenge level. // Defeat ogres, collect gems, and escape t…" at bounding box center [571, 160] width 179 height 284
type textarea "h"
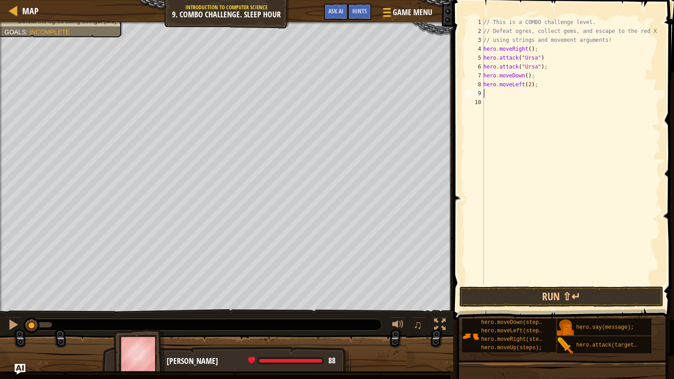
type textarea "h"
click at [521, 94] on div "// This is a COMBO challenge level. // Defeat ogres, collect gems, and escape t…" at bounding box center [571, 160] width 179 height 284
type textarea "hero.moveUp(2);"
click at [517, 104] on div "// This is a COMBO challenge level. // Defeat ogres, collect gems, and escape t…" at bounding box center [571, 160] width 179 height 284
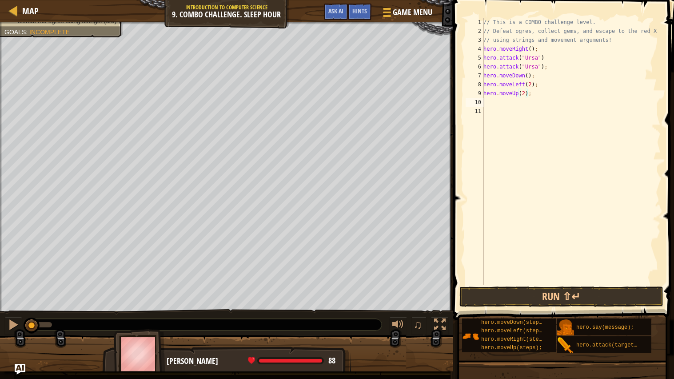
scroll to position [4, 0]
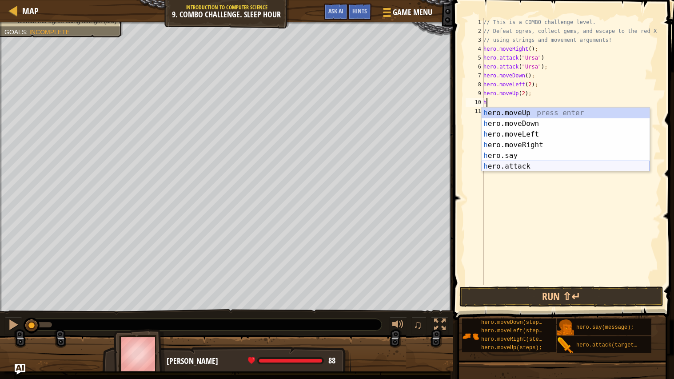
click at [543, 167] on div "h ero.moveUp press enter h ero.moveDown press enter h ero.moveLeft press enter …" at bounding box center [566, 150] width 168 height 85
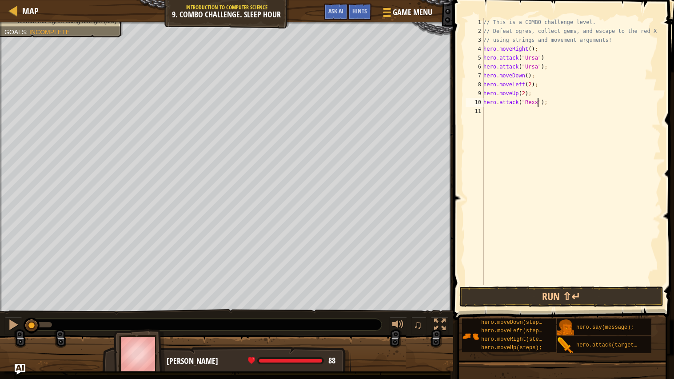
scroll to position [4, 5]
type textarea "hero.attack("Rexxar");"
click at [523, 114] on div "// This is a COMBO challenge level. // Defeat ogres, collect gems, and escape t…" at bounding box center [571, 160] width 179 height 284
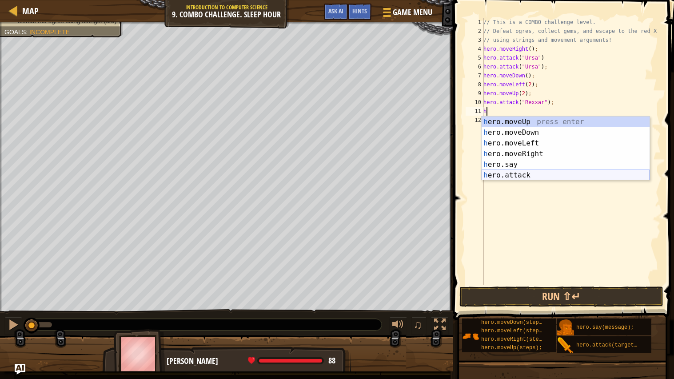
click at [519, 176] on div "h ero.moveUp press enter h ero.moveDown press enter h ero.moveLeft press enter …" at bounding box center [566, 158] width 168 height 85
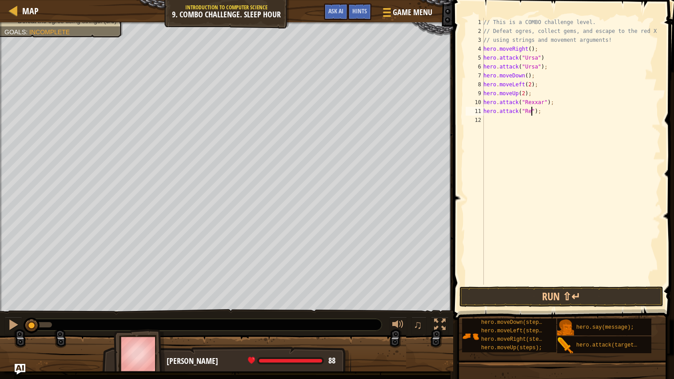
scroll to position [4, 5]
type textarea "hero.attack("Rexxar");"
click at [511, 118] on div "// This is a COMBO challenge level. // Defeat ogres, collect gems, and escape t…" at bounding box center [571, 160] width 179 height 284
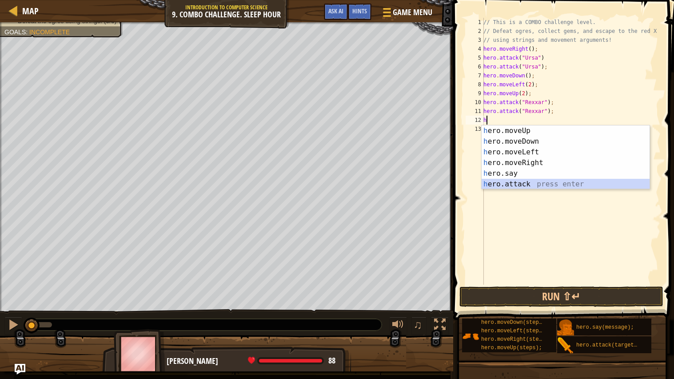
click at [559, 181] on div "h ero.moveUp press enter h ero.moveDown press enter h ero.moveLeft press enter …" at bounding box center [566, 167] width 168 height 85
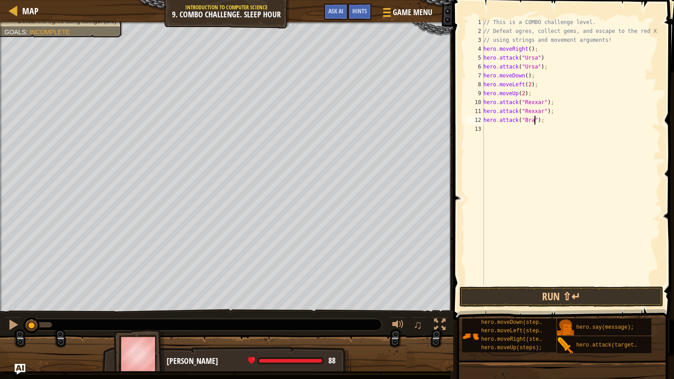
scroll to position [4, 5]
type textarea "hero.attack("[PERSON_NAME]");"
click at [587, 133] on div "// This is a COMBO challenge level. // Defeat ogres, collect gems, and escape t…" at bounding box center [571, 160] width 179 height 284
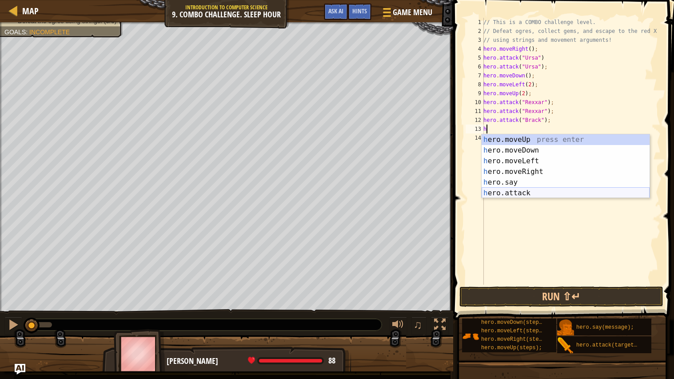
click at [559, 191] on div "h ero.moveUp press enter h ero.moveDown press enter h ero.moveLeft press enter …" at bounding box center [566, 176] width 168 height 85
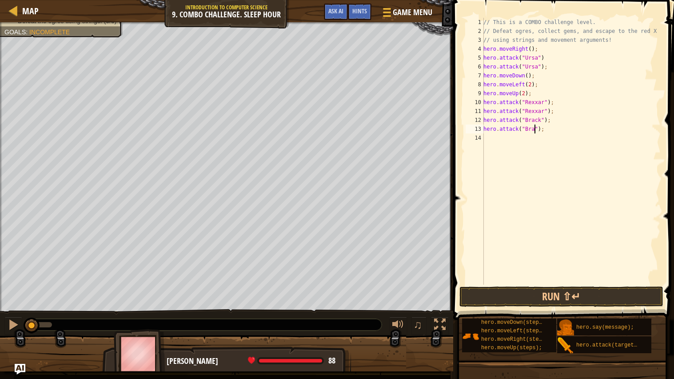
scroll to position [4, 5]
type textarea "hero.attack("[PERSON_NAME]");"
click at [514, 139] on div "// This is a COMBO challenge level. // Defeat ogres, collect gems, and escape t…" at bounding box center [571, 160] width 179 height 284
type textarea "h"
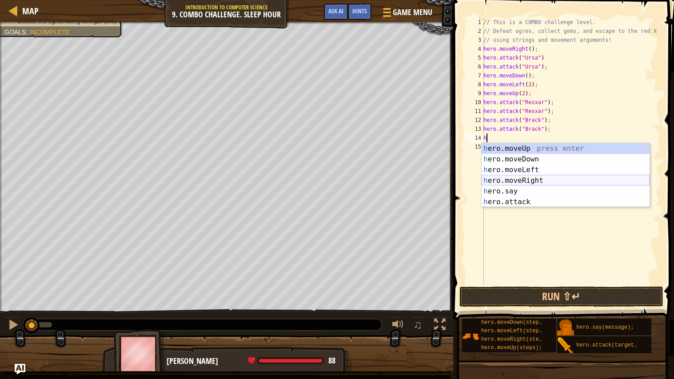
click at [524, 179] on div "h ero.moveUp press enter h ero.moveDown press enter h ero.moveLeft press enter …" at bounding box center [566, 185] width 168 height 85
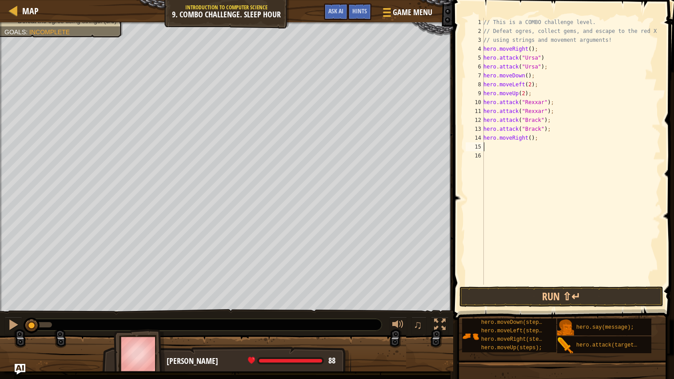
click at [531, 137] on div "// This is a COMBO challenge level. // Defeat ogres, collect gems, and escape t…" at bounding box center [571, 160] width 179 height 284
type textarea "hero.moveRight(2);"
click at [572, 289] on button "Run ⇧↵" at bounding box center [561, 296] width 204 height 20
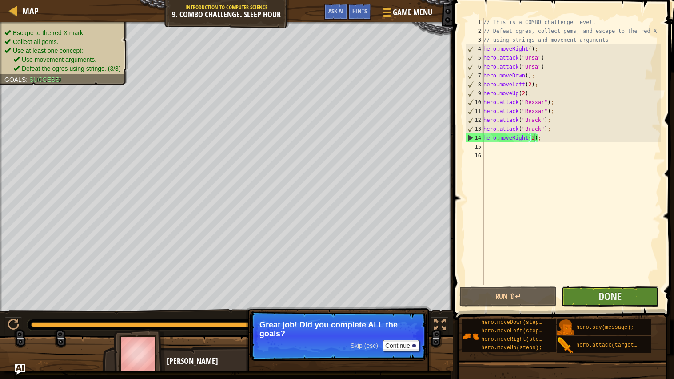
click at [577, 293] on button "Done" at bounding box center [609, 296] width 97 height 20
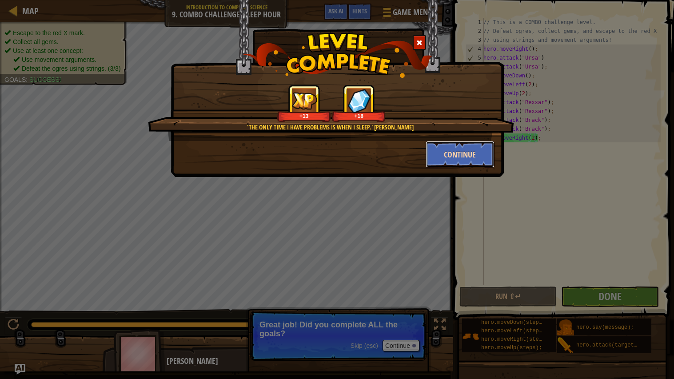
click at [463, 153] on button "Continue" at bounding box center [460, 154] width 69 height 27
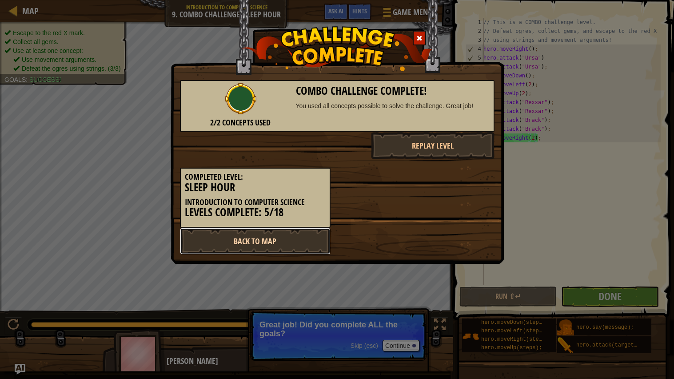
click at [263, 240] on link "Back to Map" at bounding box center [255, 241] width 151 height 27
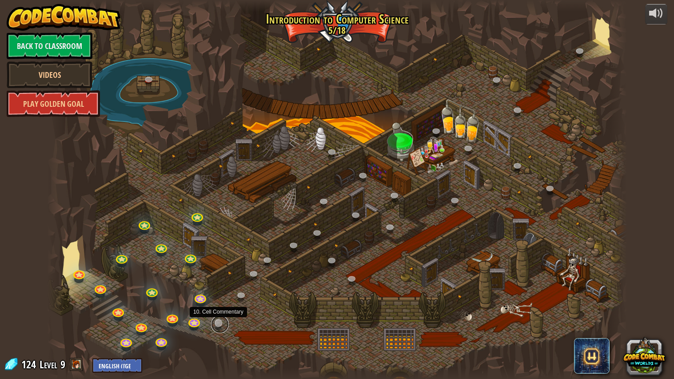
click at [217, 322] on link at bounding box center [220, 324] width 18 height 18
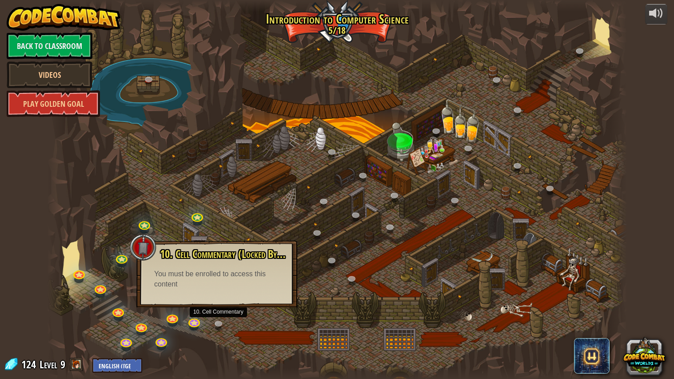
click at [277, 335] on div at bounding box center [337, 189] width 580 height 379
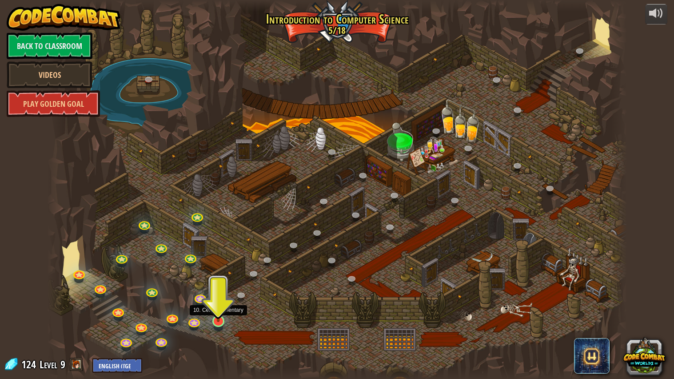
click at [219, 321] on img at bounding box center [218, 304] width 15 height 35
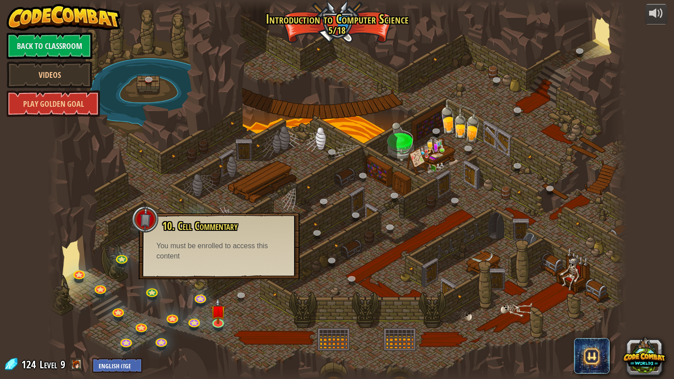
click at [249, 332] on div at bounding box center [337, 189] width 580 height 379
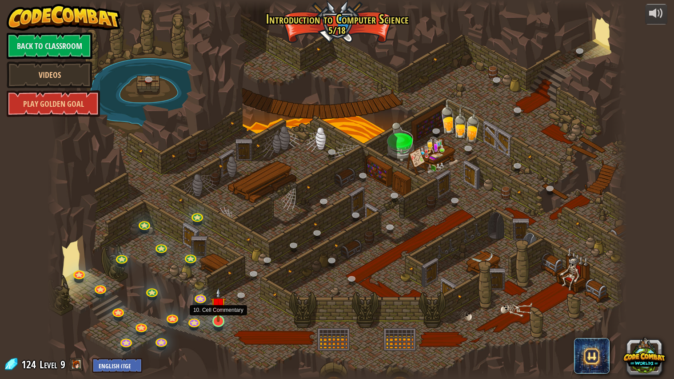
click at [221, 322] on div at bounding box center [218, 321] width 12 height 12
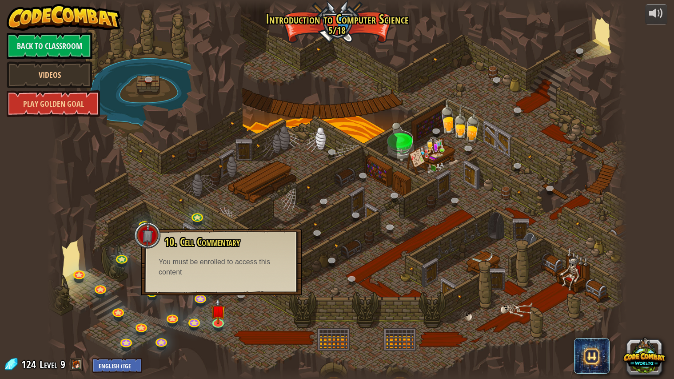
click at [250, 315] on div at bounding box center [337, 189] width 580 height 379
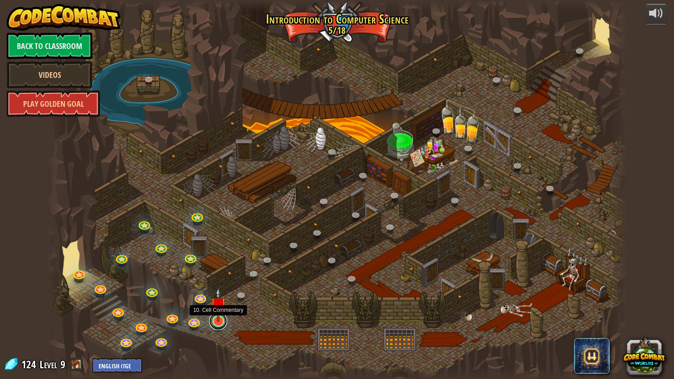
click at [219, 323] on link at bounding box center [218, 321] width 18 height 18
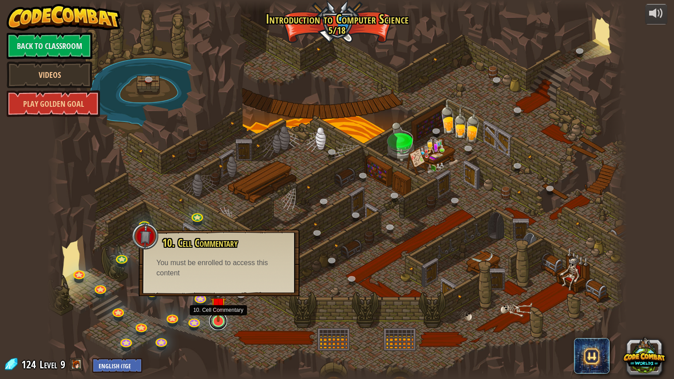
click at [219, 322] on link at bounding box center [218, 321] width 18 height 18
